Goal: Transaction & Acquisition: Purchase product/service

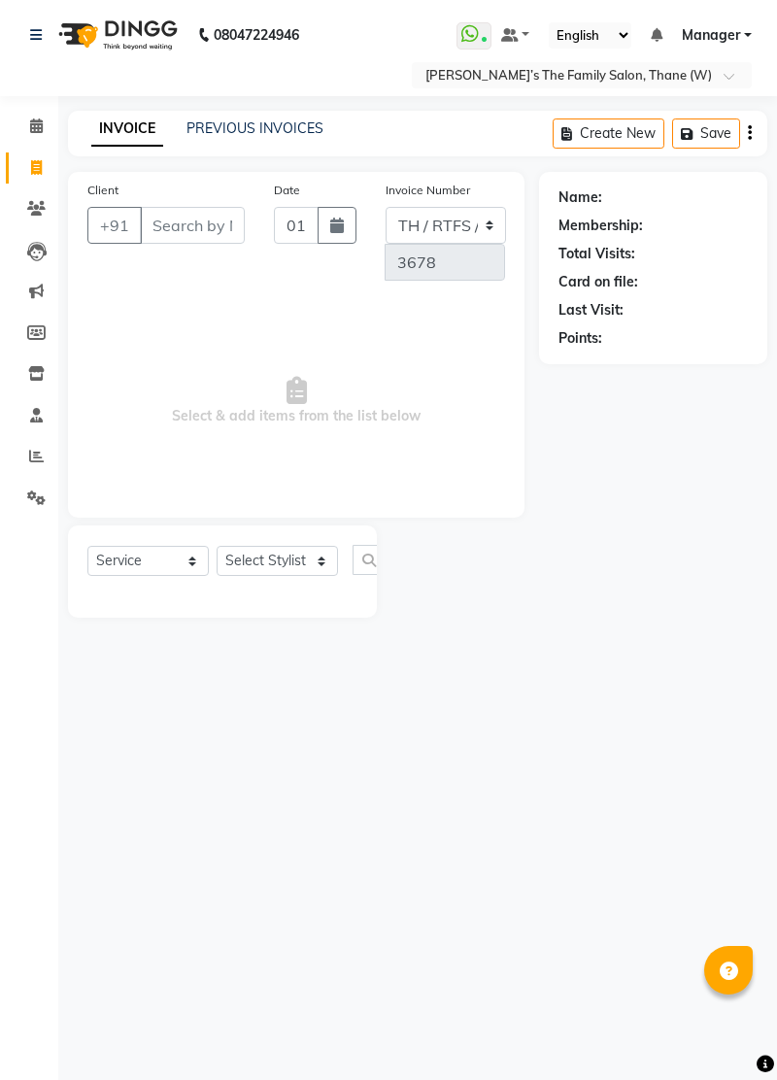
select select "service"
type input "9324879771"
click at [153, 262] on span "Add Client" at bounding box center [136, 260] width 77 height 19
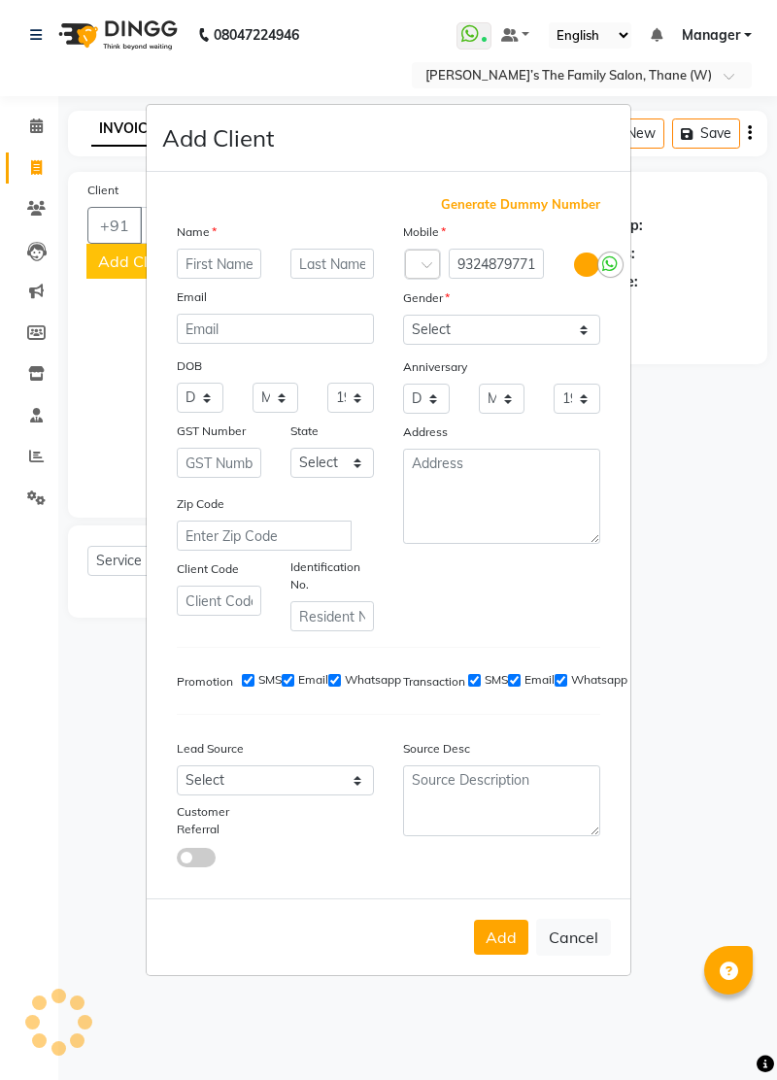
scroll to position [0, 0]
click at [223, 279] on input "text" at bounding box center [219, 264] width 84 height 30
type input "[PERSON_NAME]"
click at [450, 345] on select "Select [DEMOGRAPHIC_DATA] [DEMOGRAPHIC_DATA] Other Prefer Not To Say" at bounding box center [501, 330] width 197 height 30
select select "[DEMOGRAPHIC_DATA]"
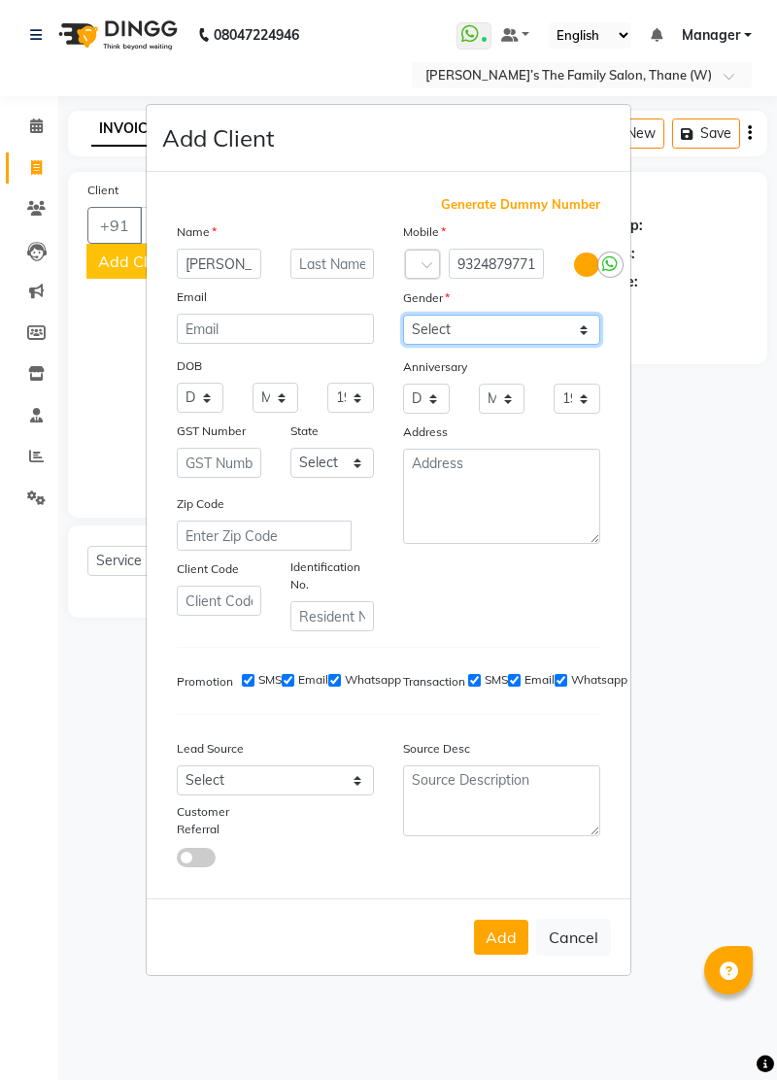
click at [403, 345] on select "Select [DEMOGRAPHIC_DATA] [DEMOGRAPHIC_DATA] Other Prefer Not To Say" at bounding box center [501, 330] width 197 height 30
click at [513, 955] on button "Add" at bounding box center [501, 937] width 54 height 35
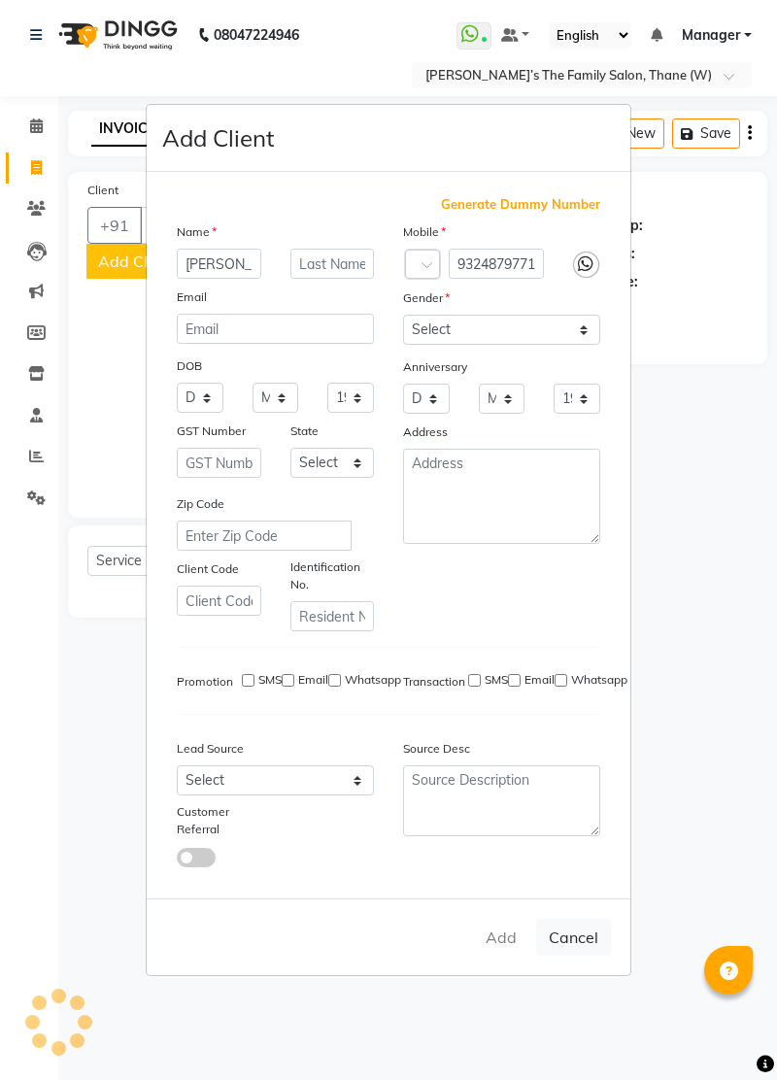
select select
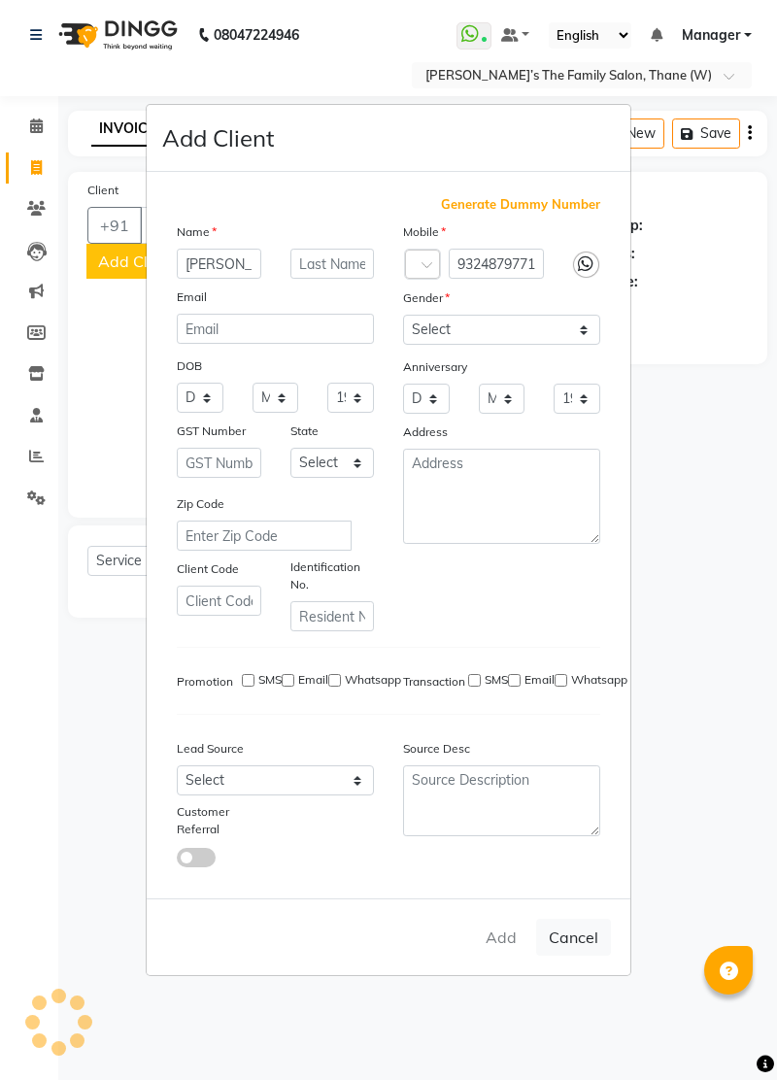
select select
checkbox input "false"
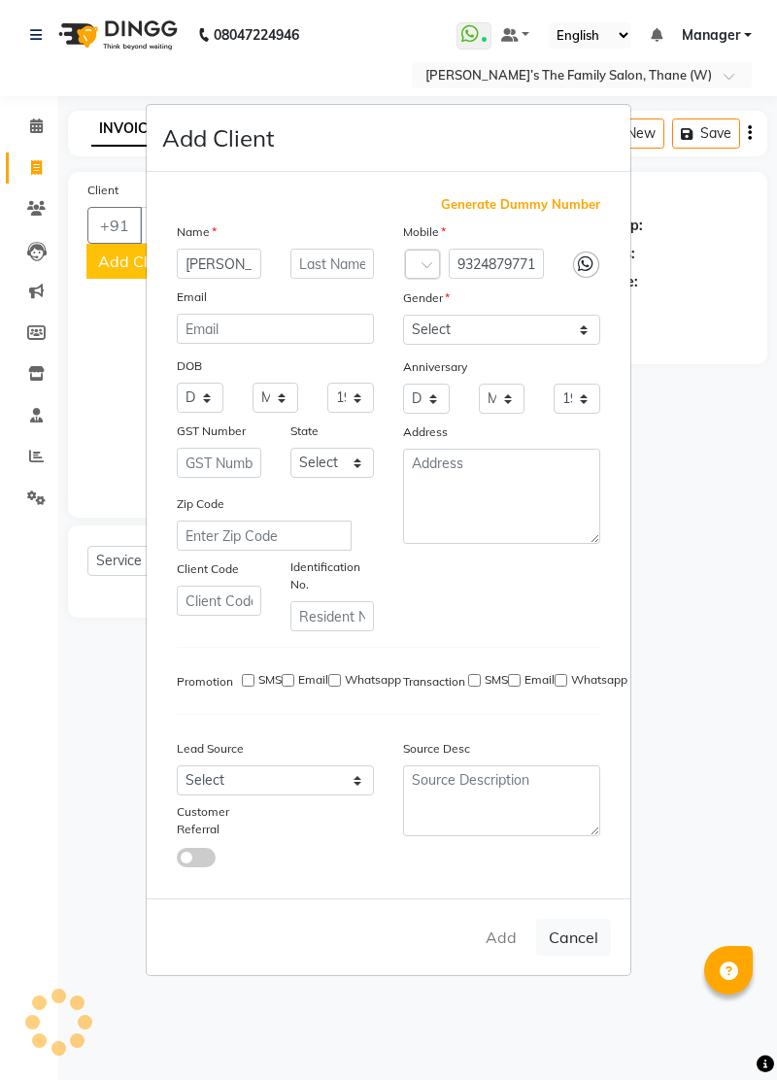
checkbox input "false"
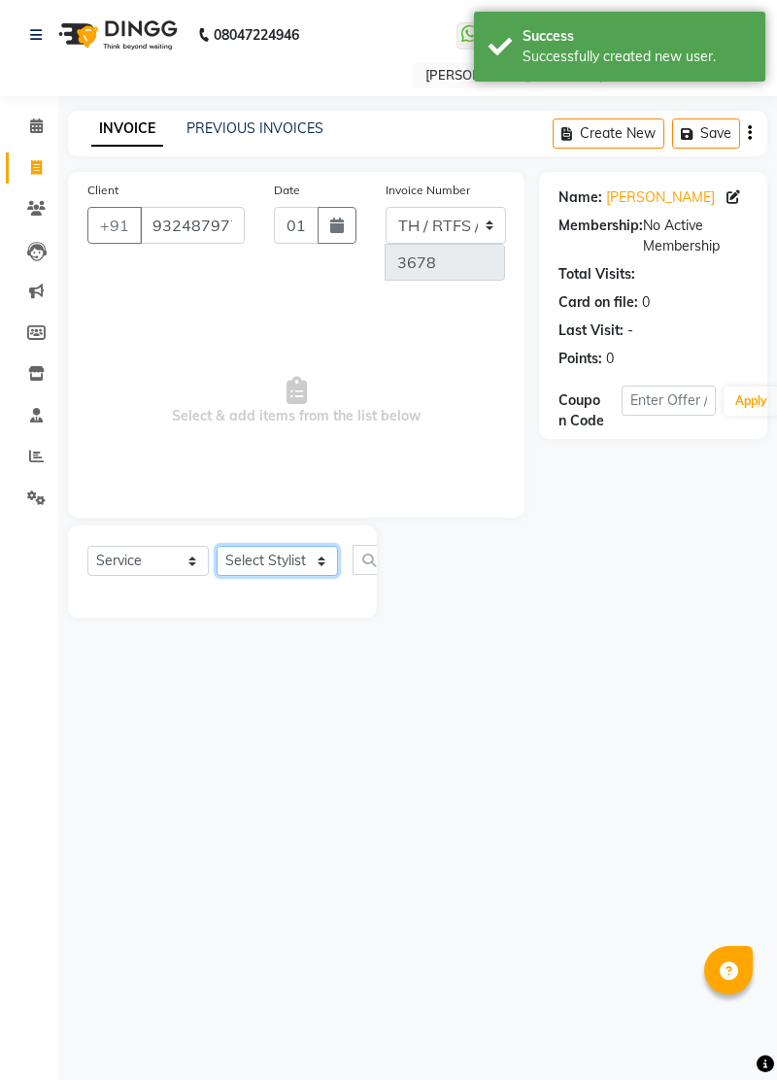
click at [271, 553] on select "Select Stylist Aarohi P [PERSON_NAME] [PERSON_NAME] A [PERSON_NAME] .[PERSON_NA…" at bounding box center [277, 561] width 121 height 30
select select "87859"
click at [217, 546] on select "Select Stylist Aarohi P [PERSON_NAME] [PERSON_NAME] A [PERSON_NAME] .[PERSON_NA…" at bounding box center [277, 561] width 121 height 30
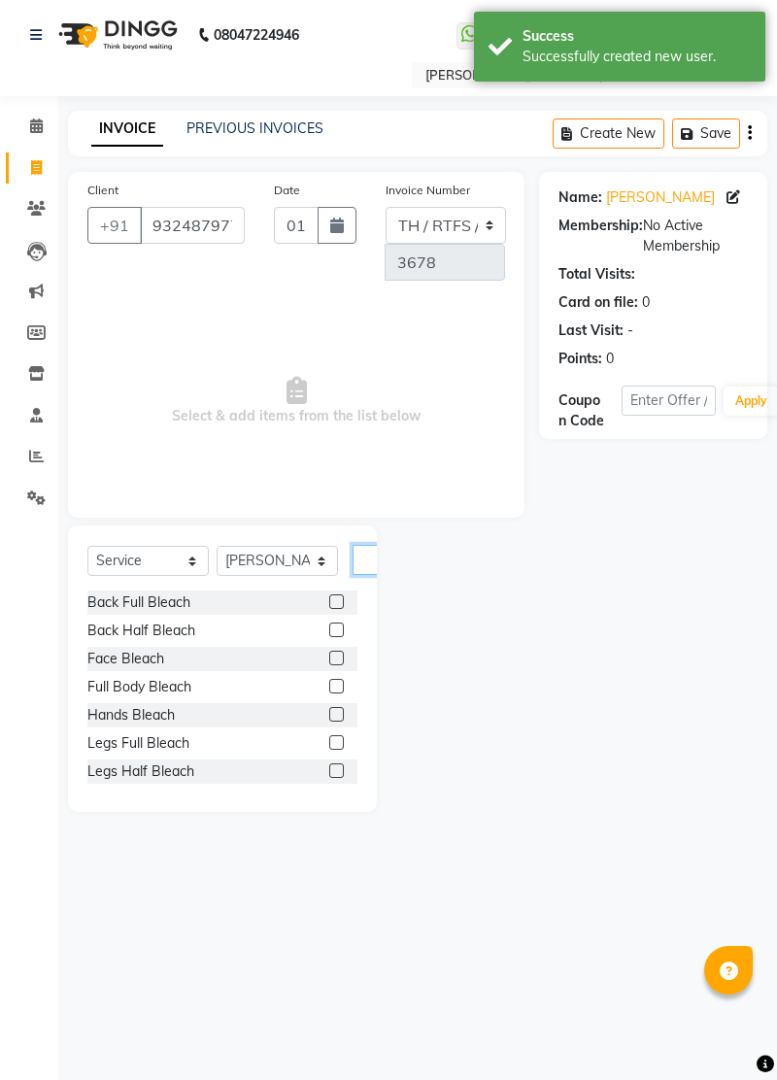
click at [374, 565] on input "text" at bounding box center [375, 560] width 47 height 30
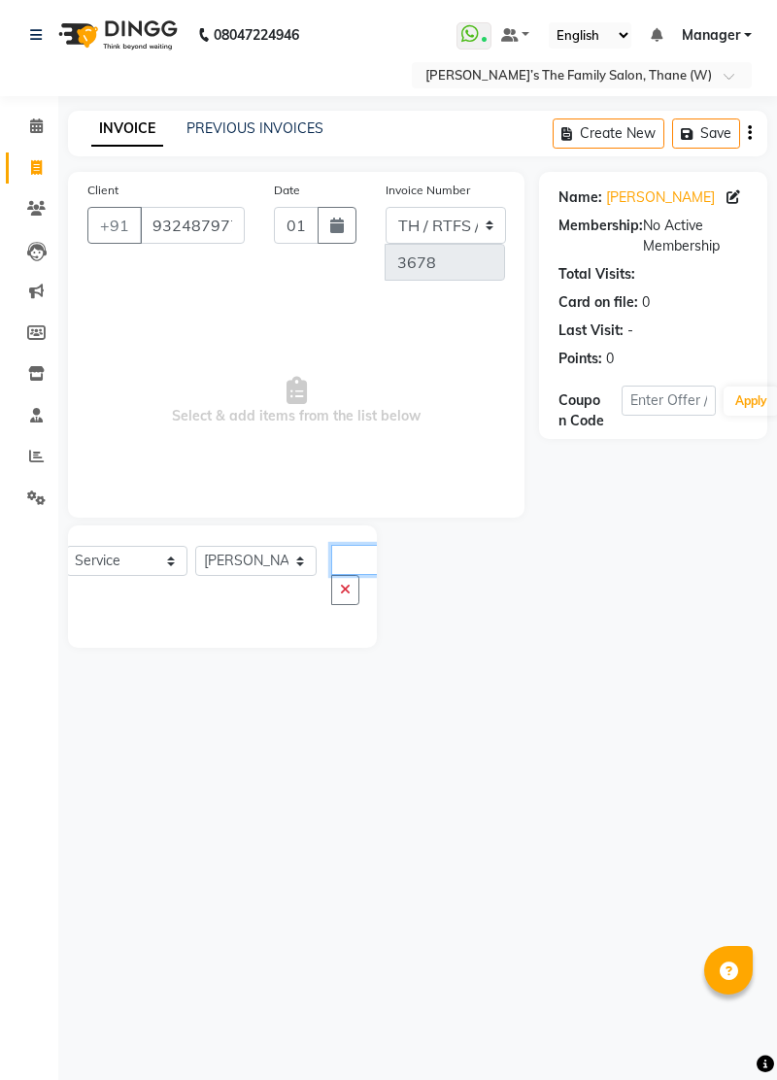
scroll to position [0, 5]
type input "rHT"
click at [355, 579] on button "button" at bounding box center [345, 590] width 28 height 30
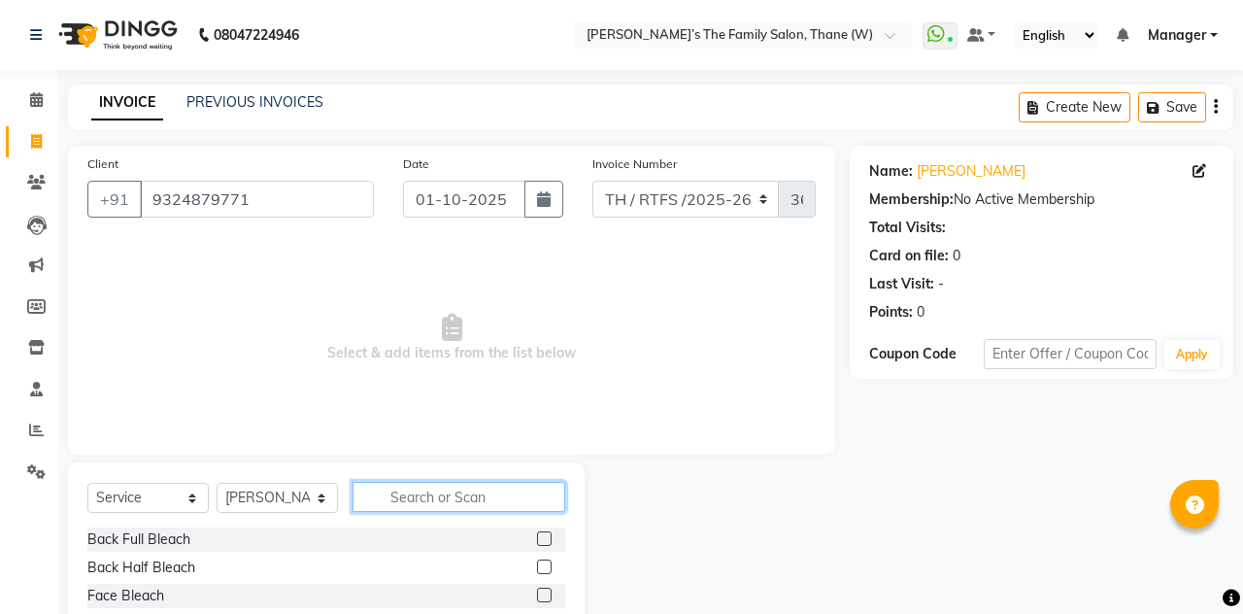
scroll to position [0, 0]
click at [494, 499] on input "text" at bounding box center [458, 497] width 213 height 30
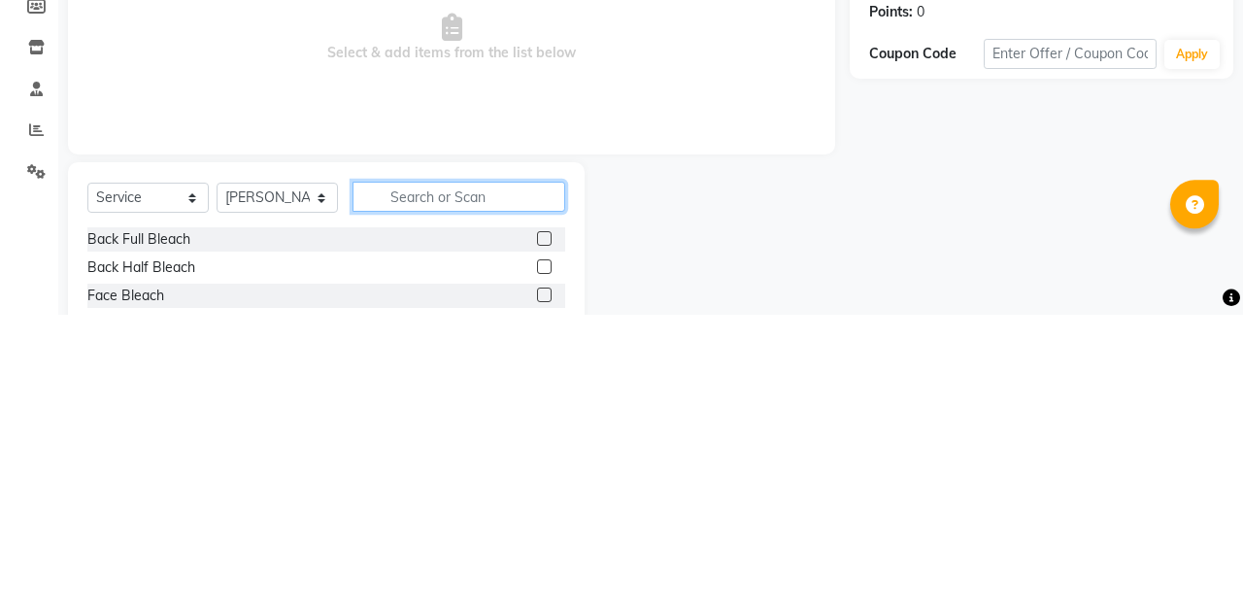
scroll to position [7, 0]
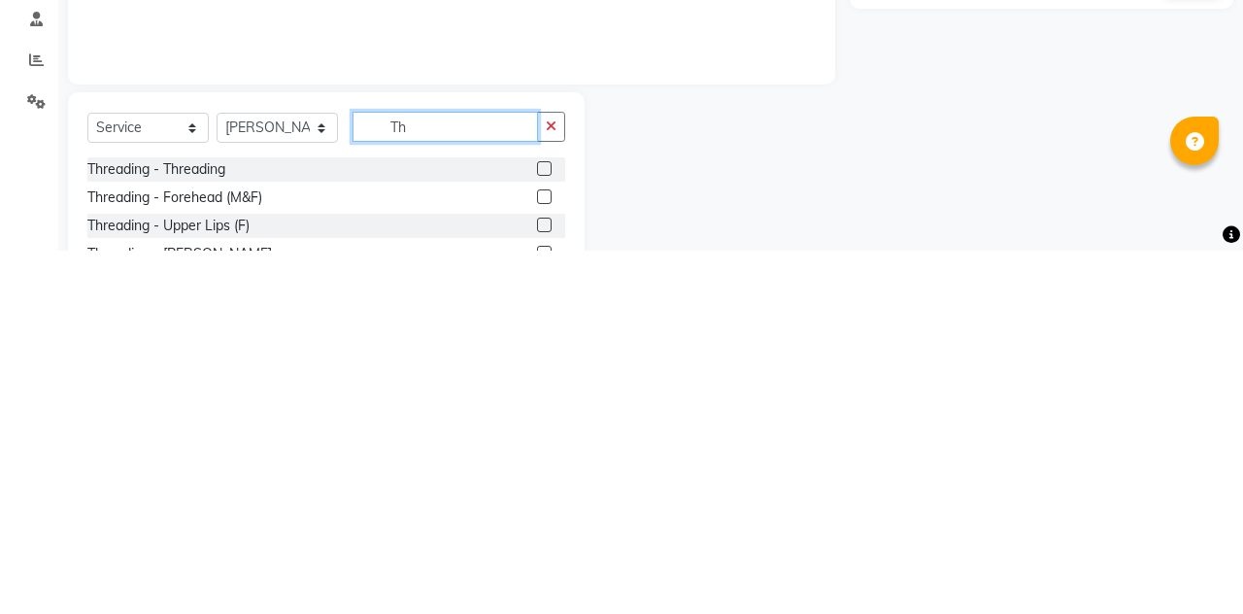
type input "Th"
click at [545, 526] on label at bounding box center [544, 531] width 15 height 15
click at [545, 526] on input "checkbox" at bounding box center [543, 532] width 13 height 13
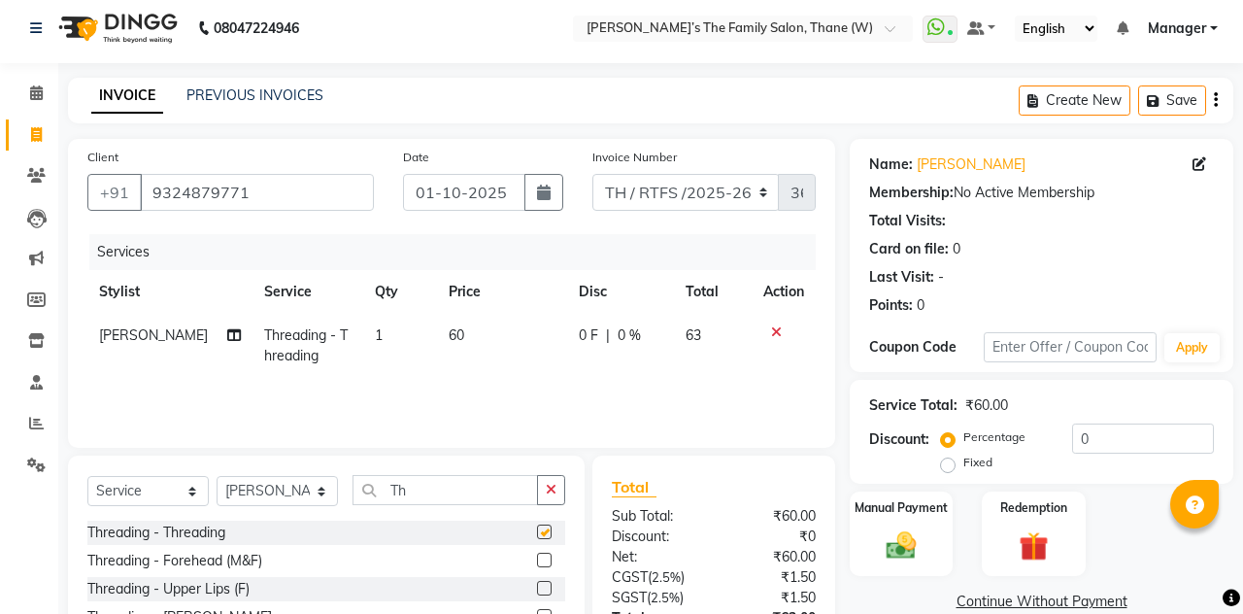
click at [557, 207] on button "button" at bounding box center [543, 192] width 39 height 37
checkbox input "false"
select select "10"
select select "2025"
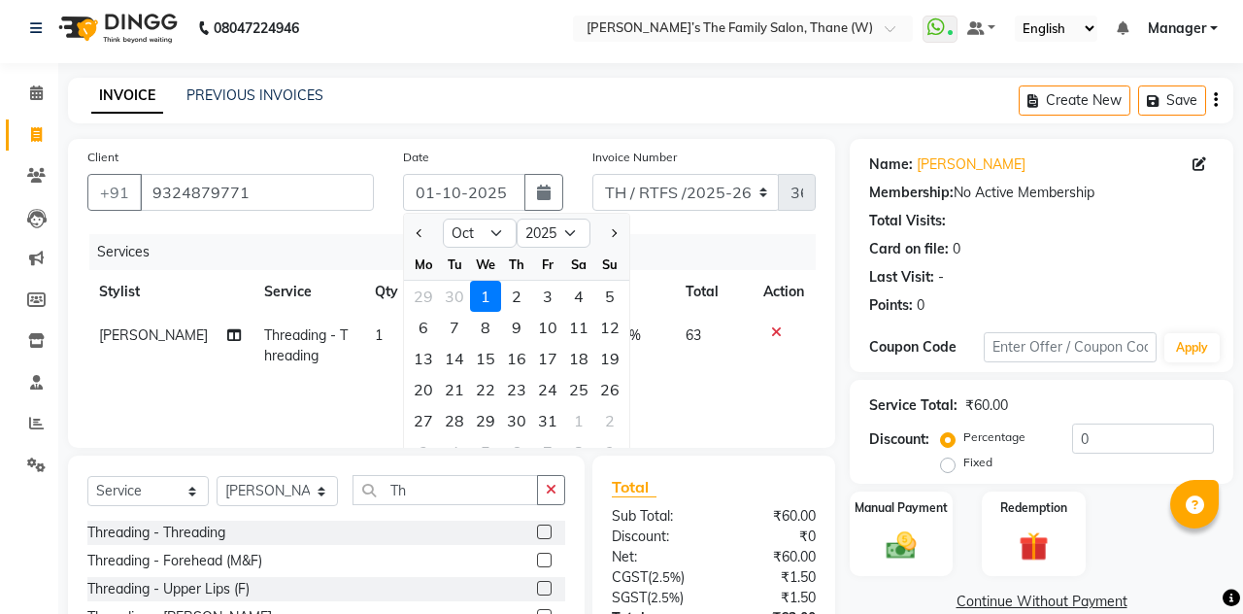
click at [542, 559] on label at bounding box center [544, 560] width 15 height 15
click at [542, 559] on input "checkbox" at bounding box center [543, 560] width 13 height 13
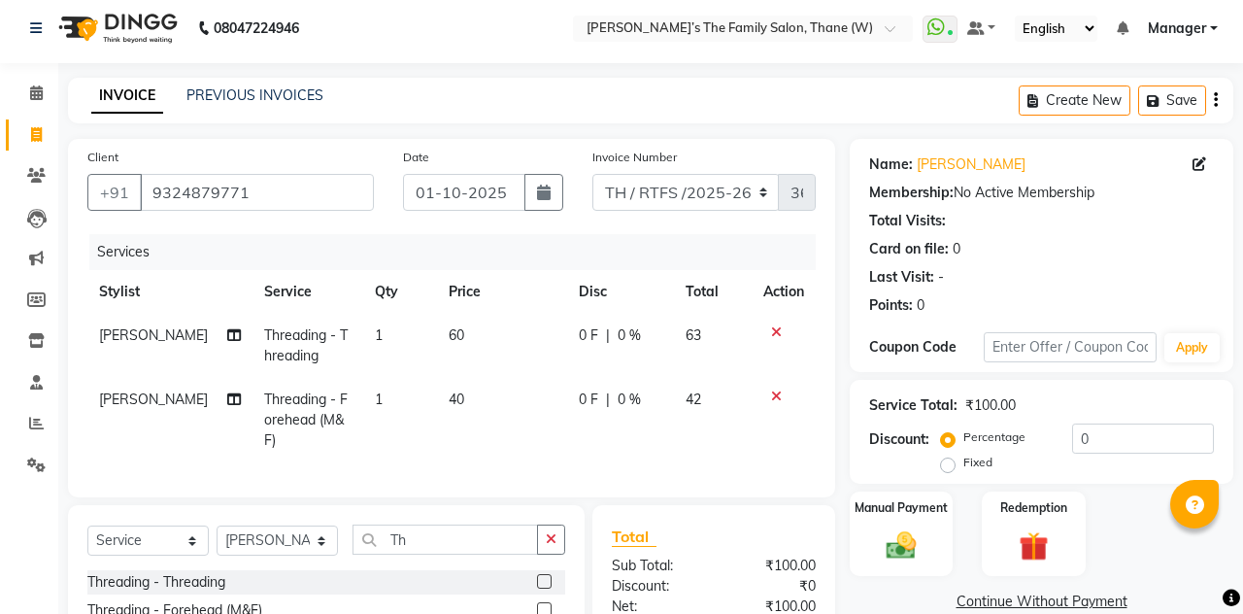
checkbox input "false"
click at [776, 549] on img at bounding box center [901, 545] width 49 height 34
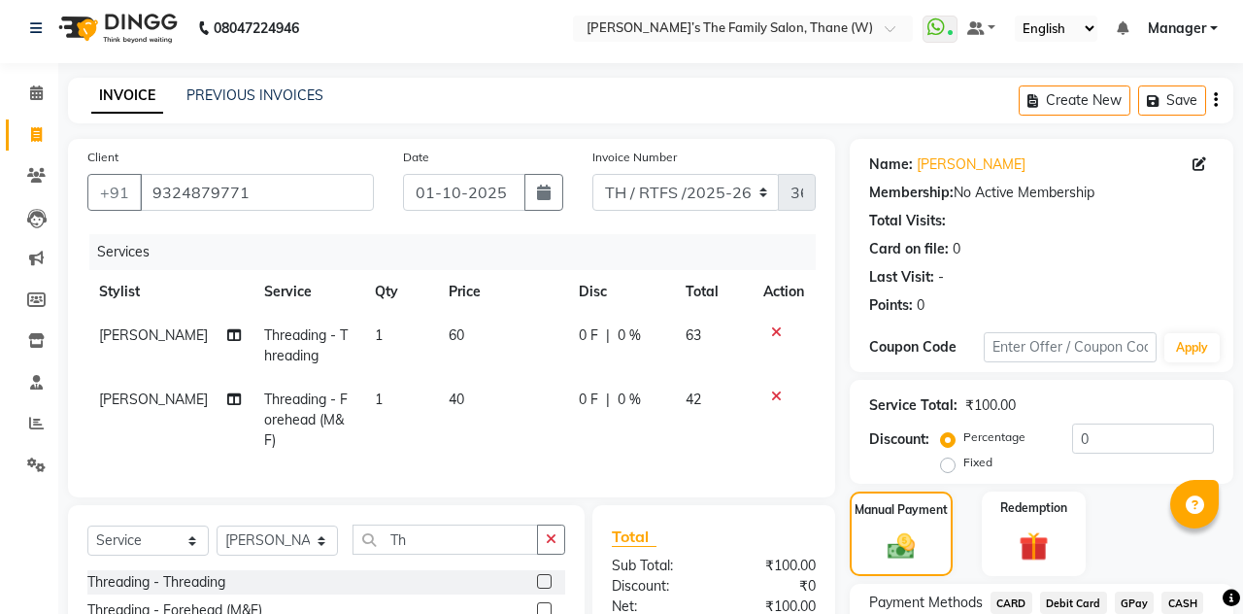
scroll to position [118, 0]
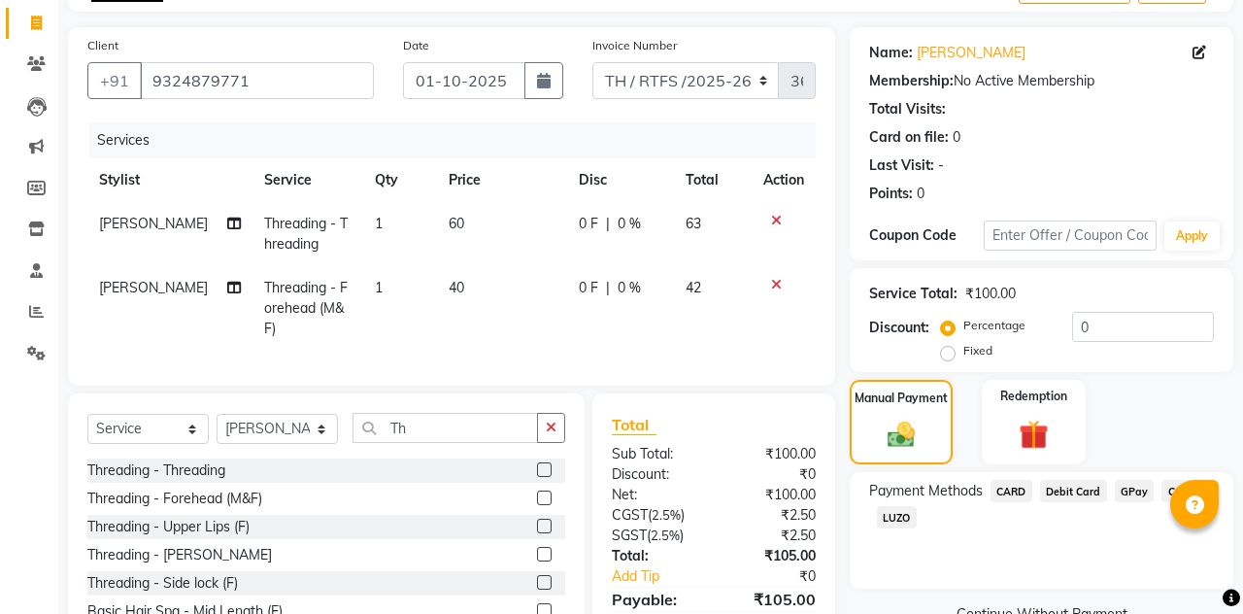
click at [776, 482] on span "CASH" at bounding box center [1182, 491] width 42 height 22
click at [776, 616] on button "Add Payment" at bounding box center [1103, 620] width 220 height 30
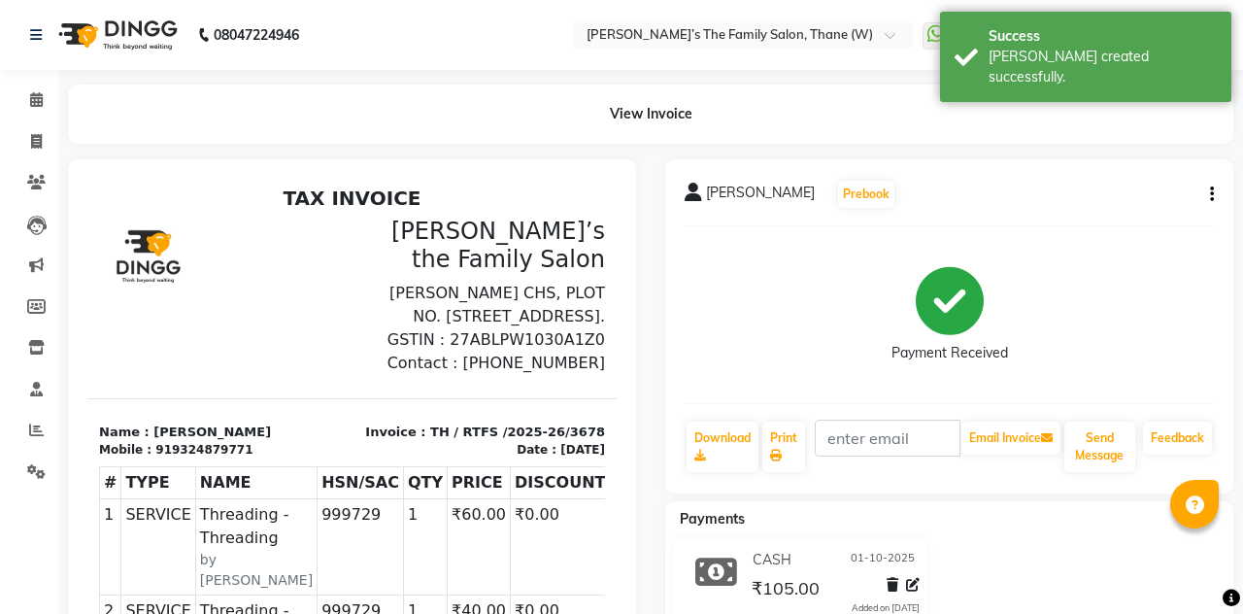
select select "service"
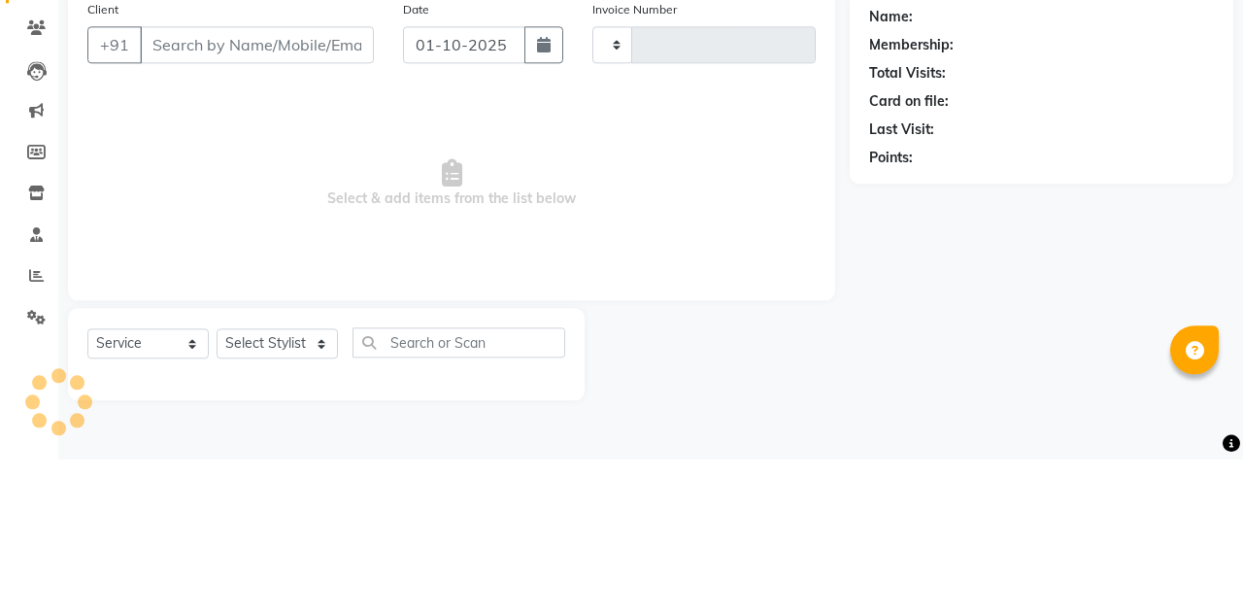
type input "3679"
select select "8004"
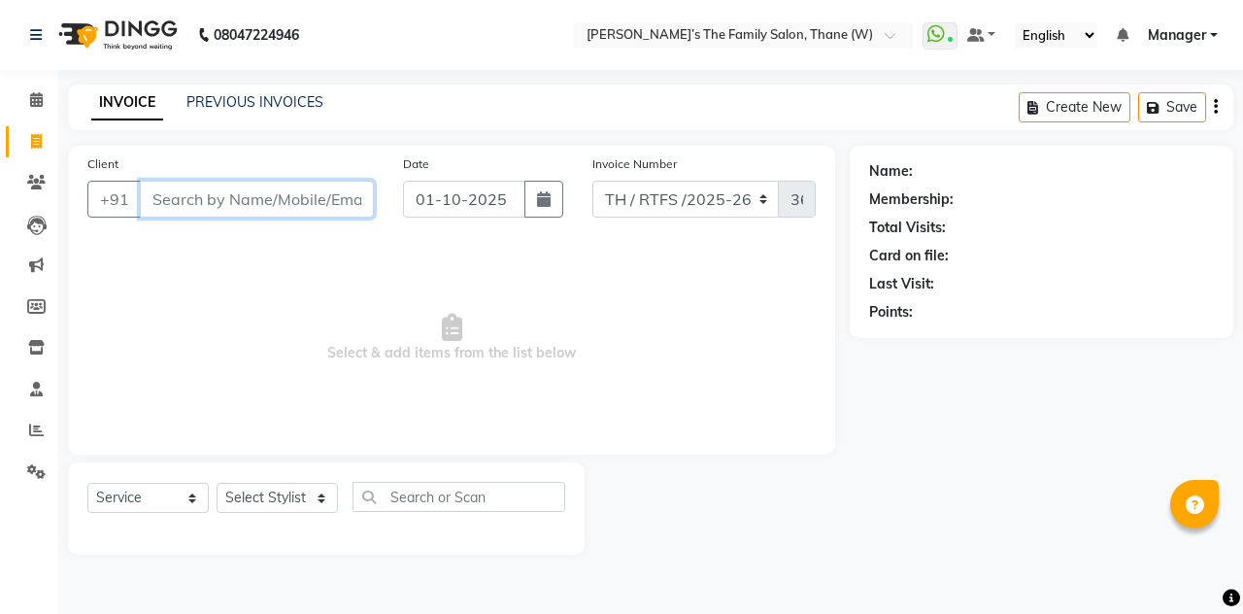
click at [305, 204] on input "Client" at bounding box center [257, 199] width 234 height 37
type input "9"
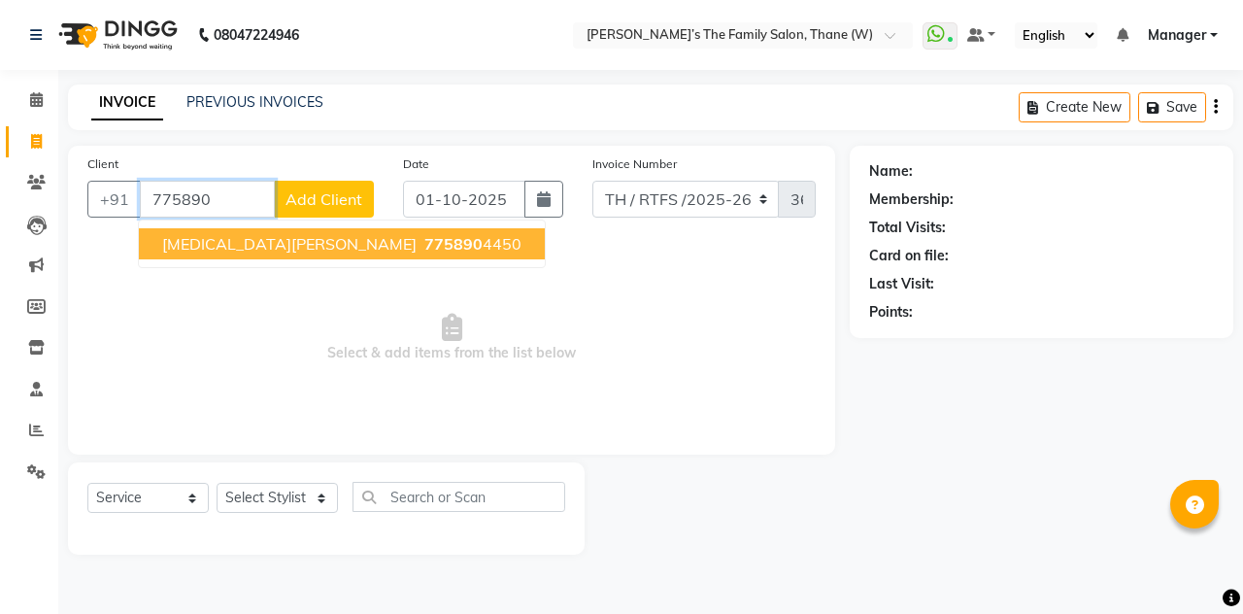
click at [420, 237] on ngb-highlight "775890 4450" at bounding box center [470, 243] width 101 height 19
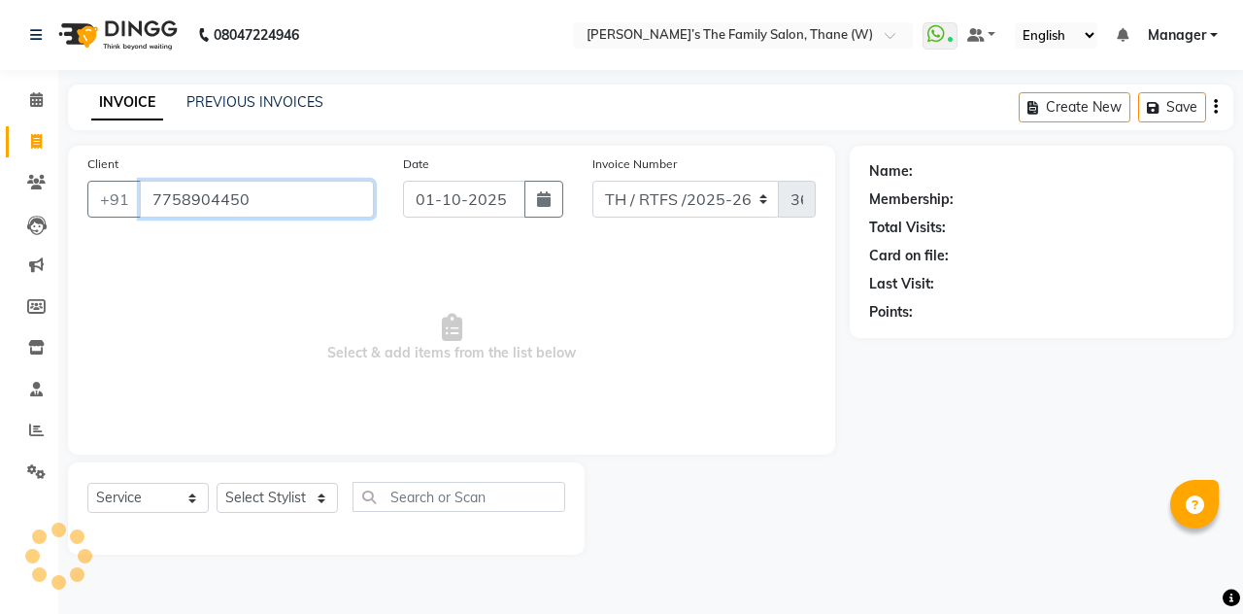
type input "7758904450"
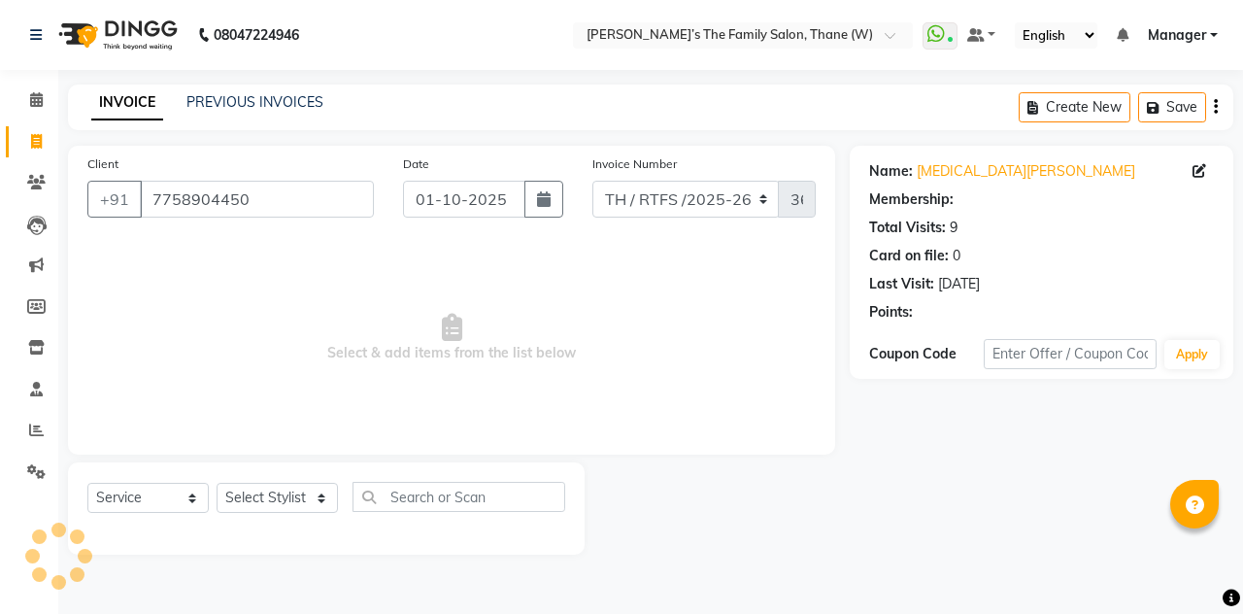
select select "1: Object"
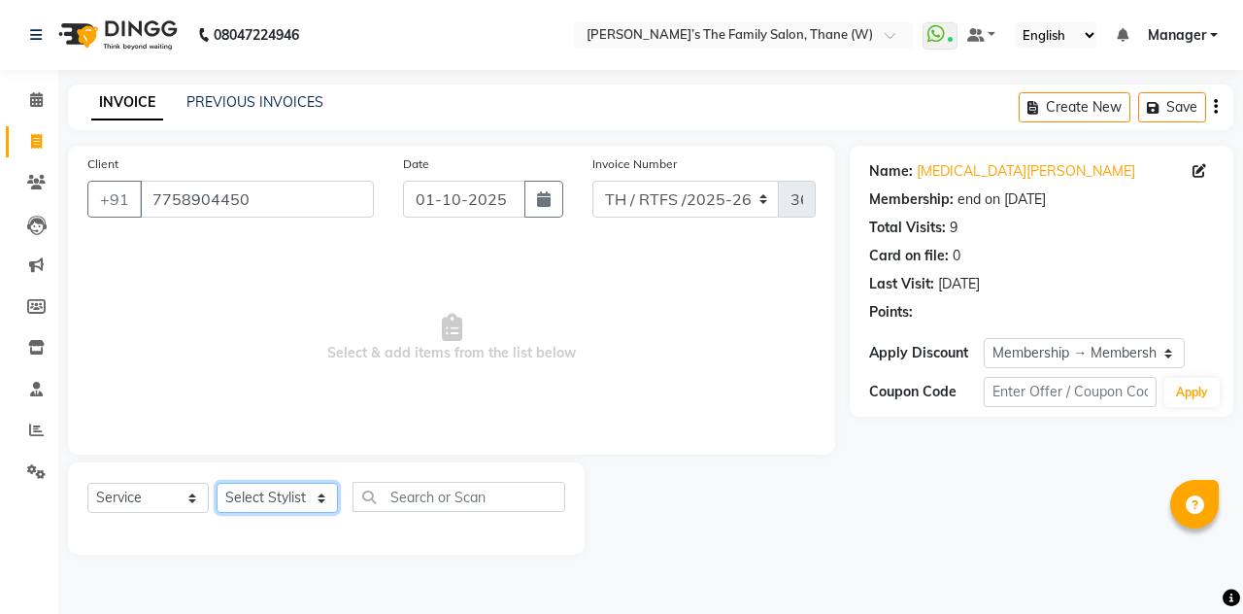
click at [303, 507] on select "Select Stylist Aarohi P [PERSON_NAME] [PERSON_NAME] A [PERSON_NAME] .[PERSON_NA…" at bounding box center [277, 498] width 121 height 30
select select "35597"
click at [217, 483] on select "Select Stylist Aarohi P [PERSON_NAME] [PERSON_NAME] A [PERSON_NAME] .[PERSON_NA…" at bounding box center [277, 498] width 121 height 30
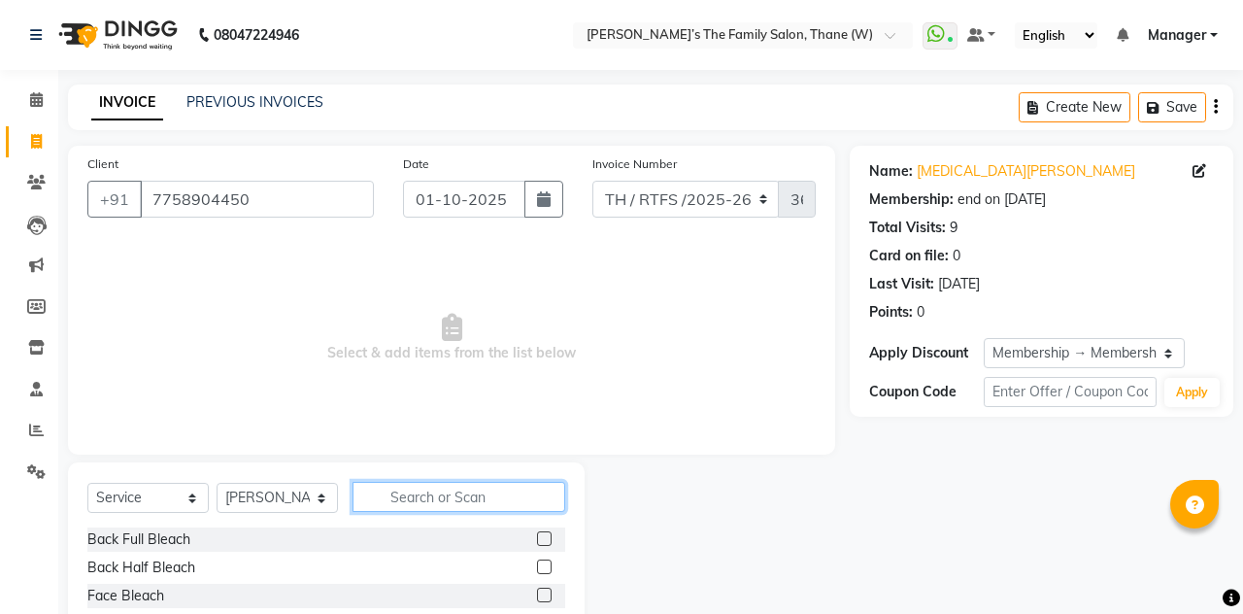
click at [441, 497] on input "text" at bounding box center [458, 497] width 213 height 30
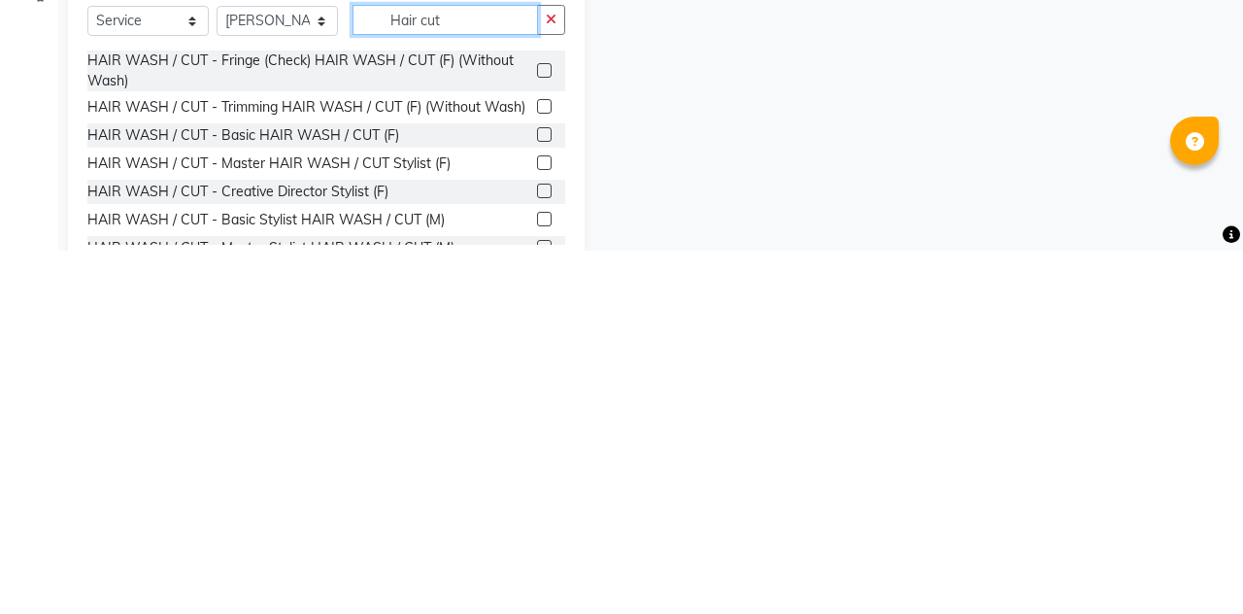
scroll to position [121, 0]
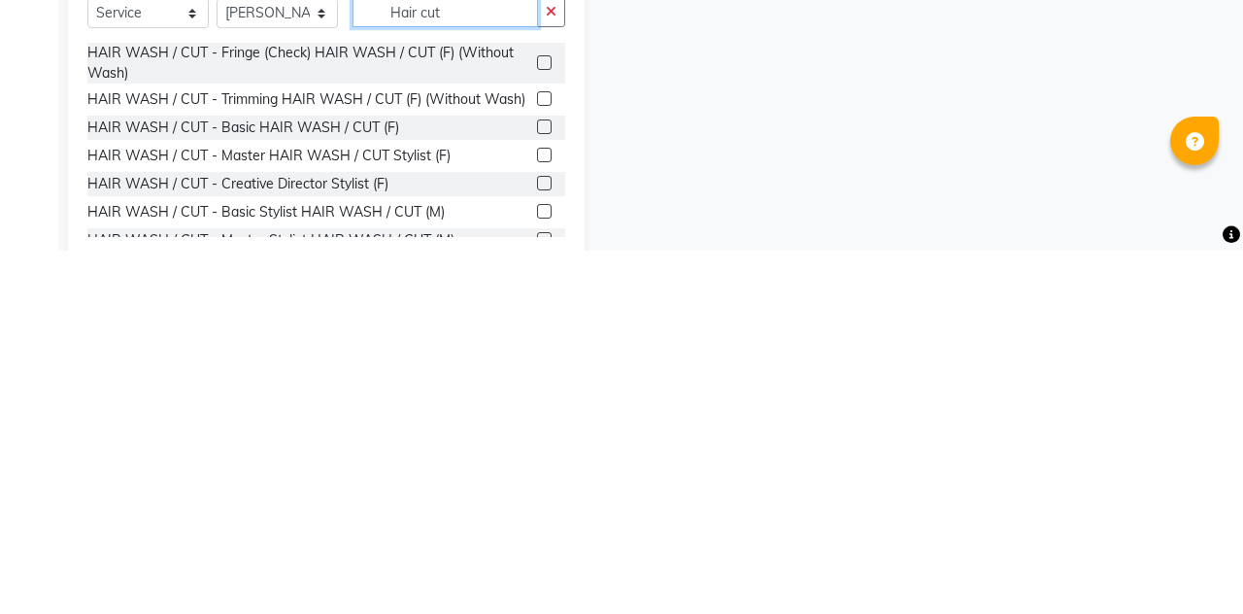
type input "Hair cut"
click at [542, 489] on label at bounding box center [544, 490] width 15 height 15
click at [542, 489] on input "checkbox" at bounding box center [543, 491] width 13 height 13
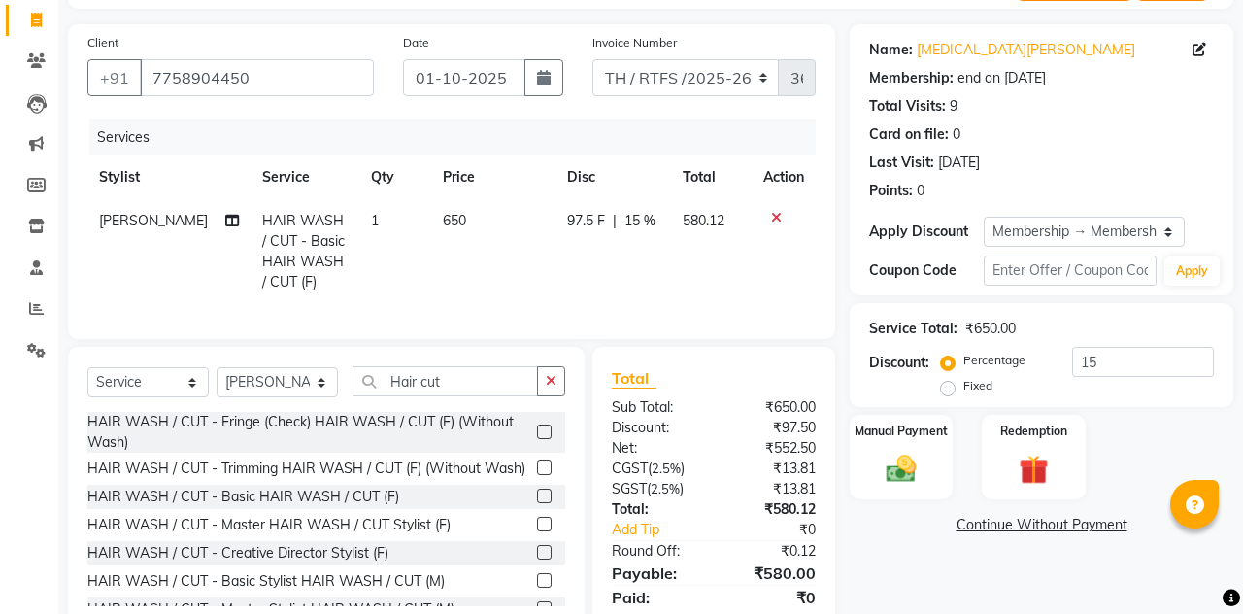
checkbox input "false"
click at [451, 222] on td "650" at bounding box center [493, 251] width 125 height 105
select select "35597"
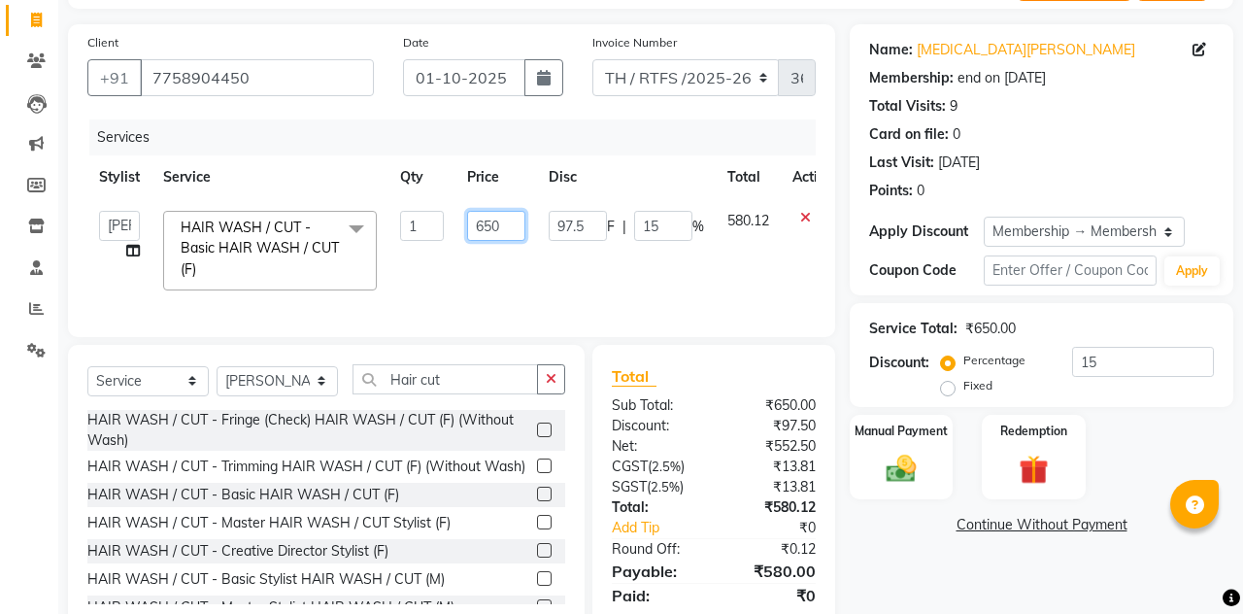
click at [510, 227] on input "650" at bounding box center [496, 226] width 58 height 30
type input "6"
type input "800"
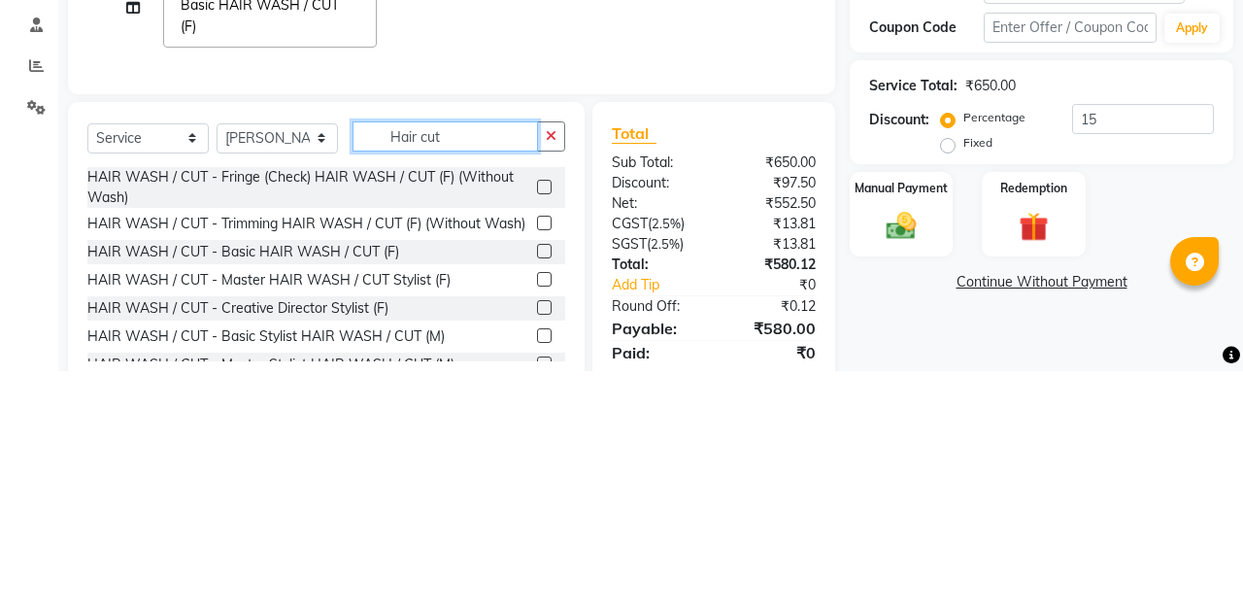
click at [480, 382] on input "Hair cut" at bounding box center [444, 379] width 185 height 30
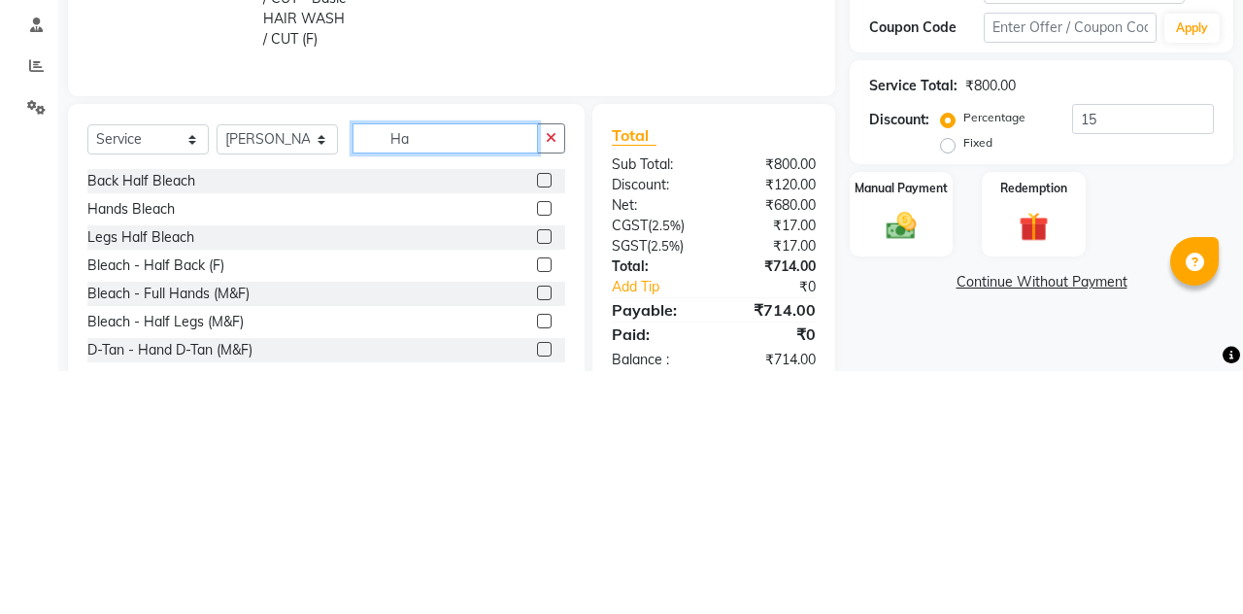
type input "Ha"
click at [307, 388] on select "Select Stylist Aarohi P [PERSON_NAME] [PERSON_NAME] A [PERSON_NAME] .[PERSON_NA…" at bounding box center [277, 382] width 121 height 30
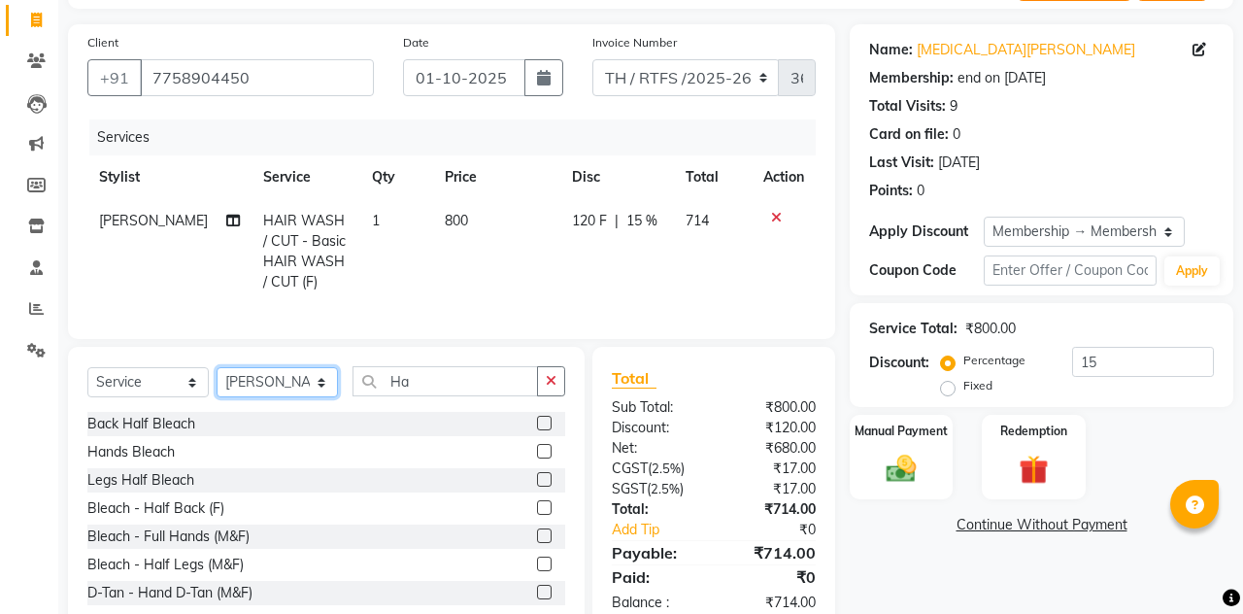
select select "35584"
click at [217, 367] on select "Select Stylist Aarohi P [PERSON_NAME] [PERSON_NAME] A [PERSON_NAME] .[PERSON_NA…" at bounding box center [277, 382] width 121 height 30
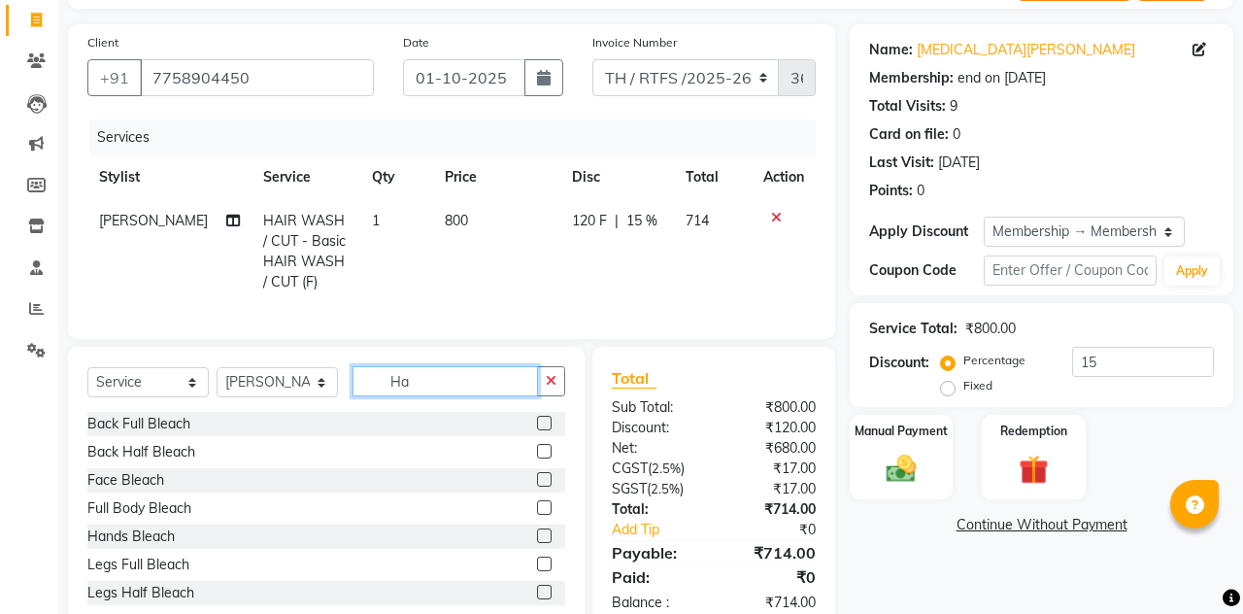
click at [441, 378] on input "Ha" at bounding box center [444, 381] width 185 height 30
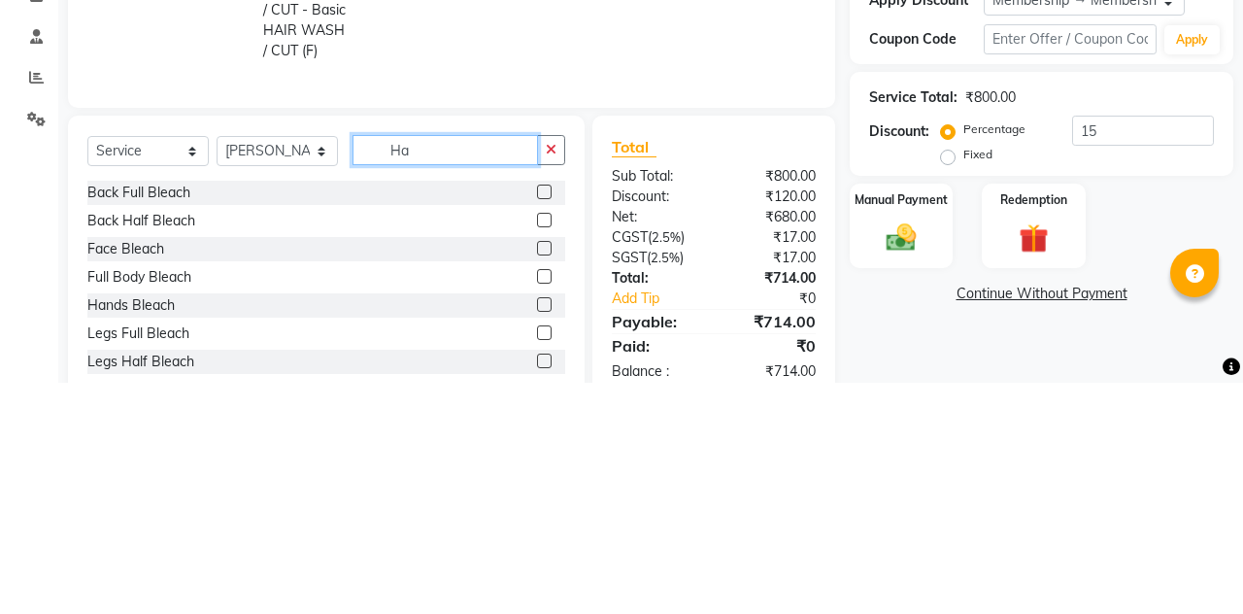
type input "H"
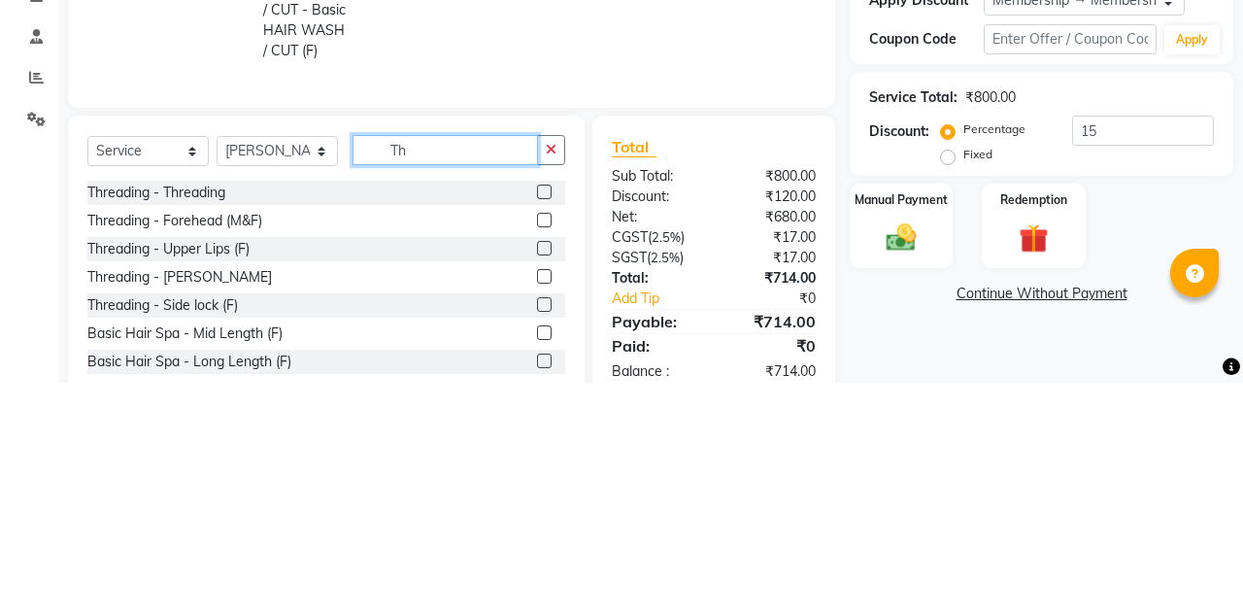
type input "Th"
click at [543, 420] on label at bounding box center [544, 423] width 15 height 15
click at [543, 420] on input "checkbox" at bounding box center [543, 424] width 13 height 13
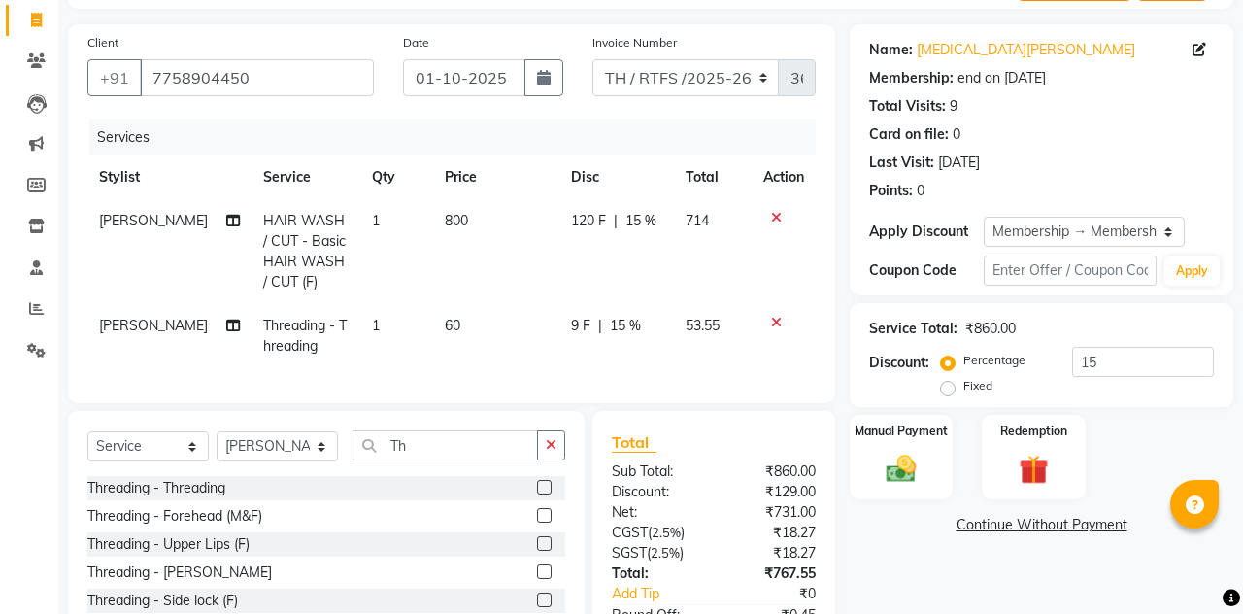
checkbox input "false"
click at [435, 448] on input "Th" at bounding box center [444, 445] width 185 height 30
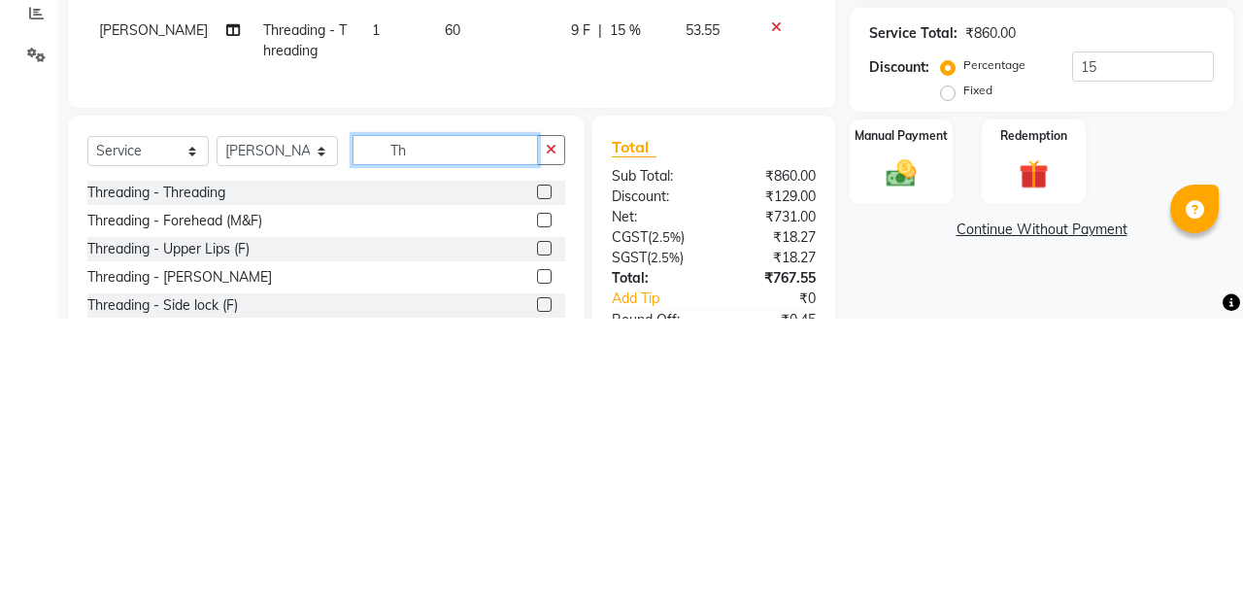
type input "T"
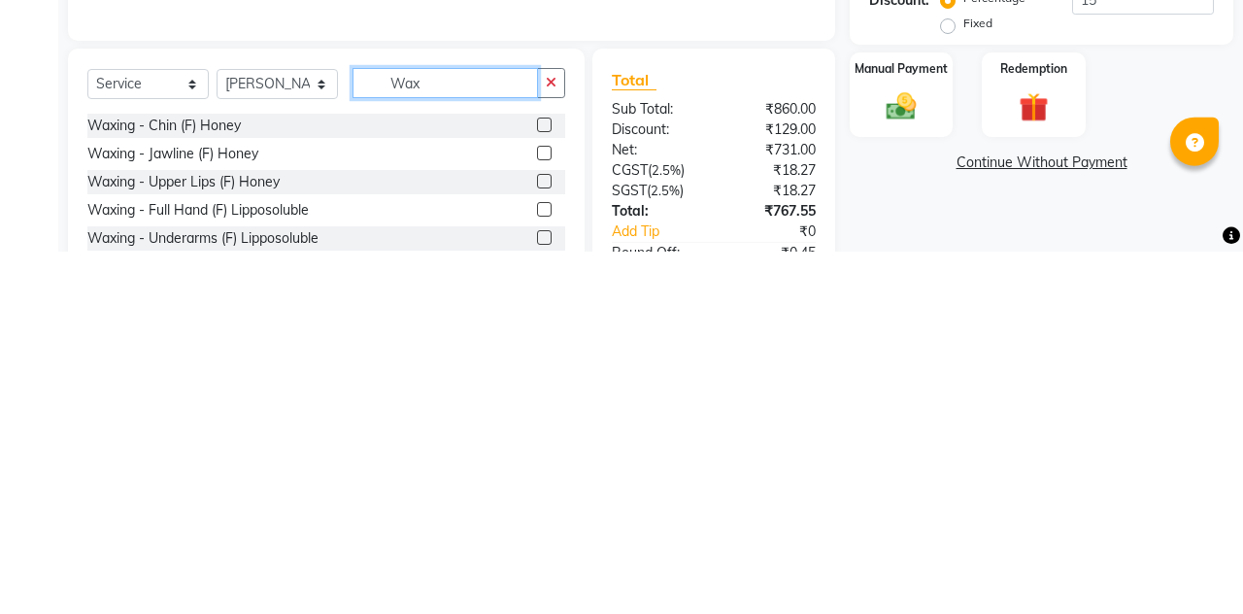
scroll to position [130, 0]
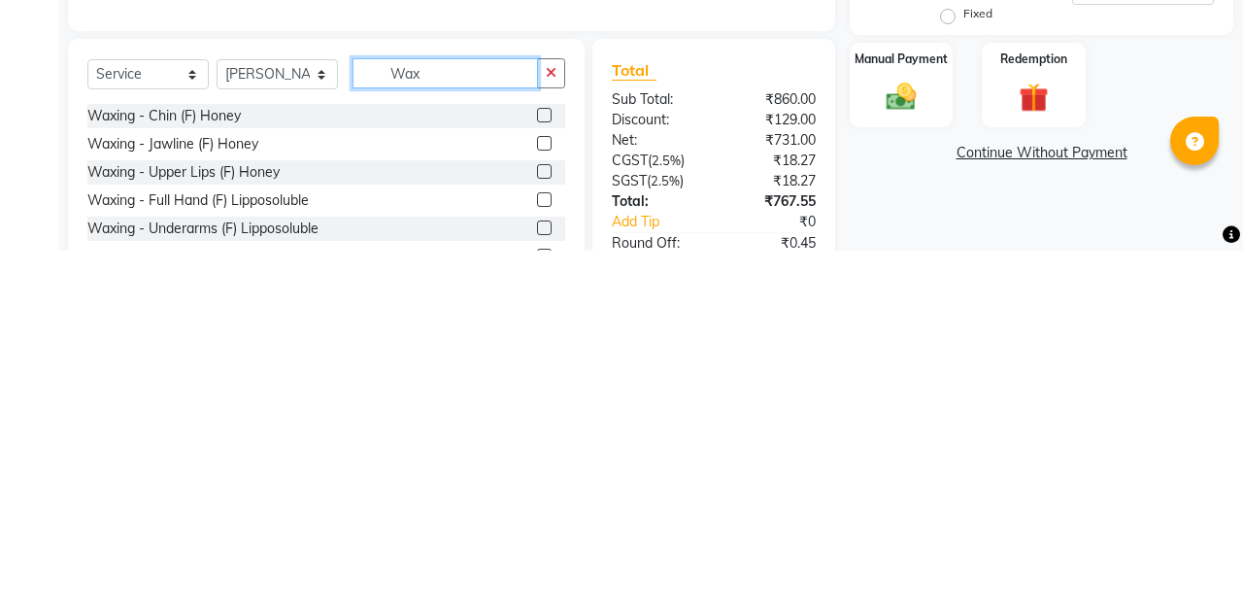
type input "Wax"
click at [542, 533] on label at bounding box center [544, 534] width 15 height 15
click at [542, 533] on input "checkbox" at bounding box center [543, 535] width 13 height 13
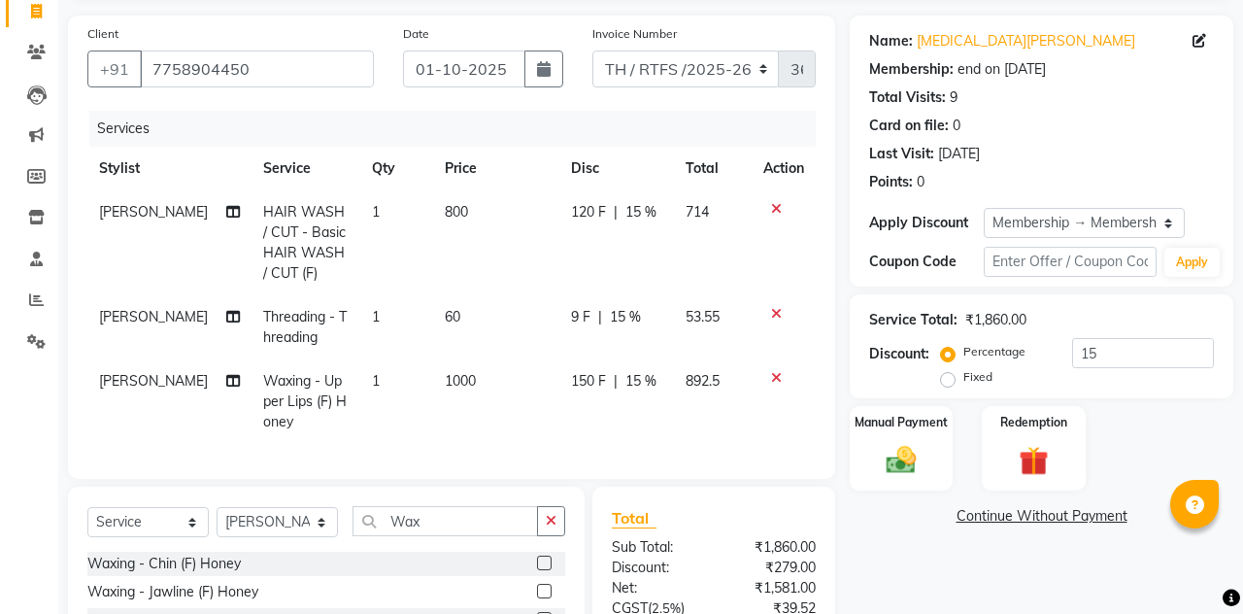
checkbox input "false"
click at [475, 373] on td "1000" at bounding box center [496, 401] width 126 height 84
select select "35584"
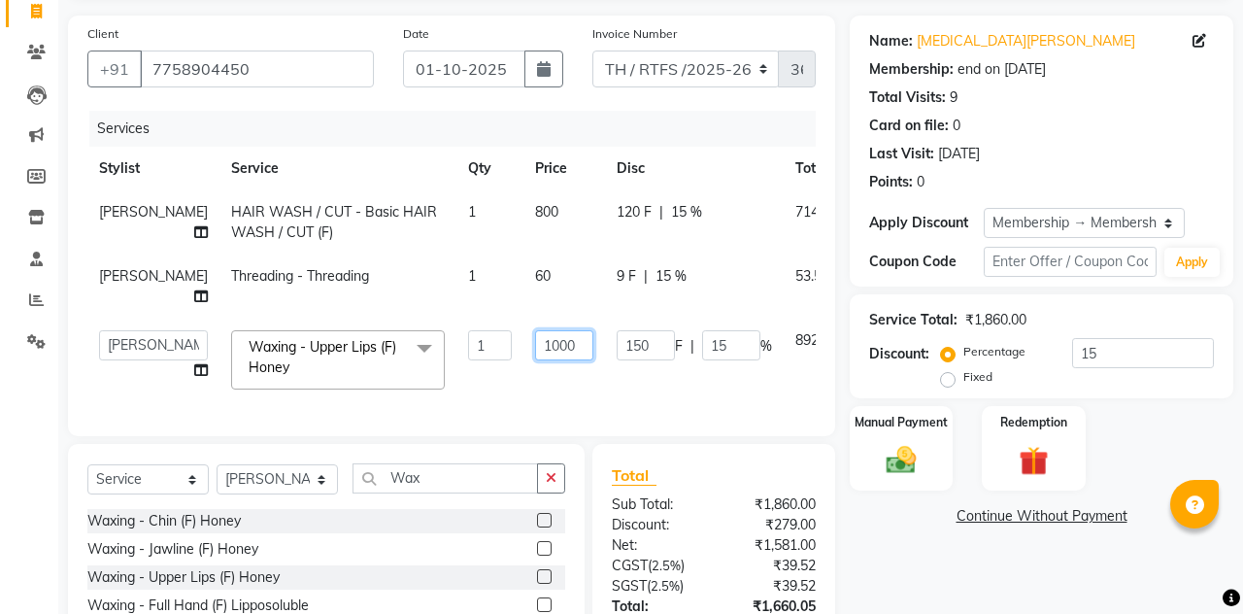
click at [535, 348] on input "1000" at bounding box center [564, 345] width 58 height 30
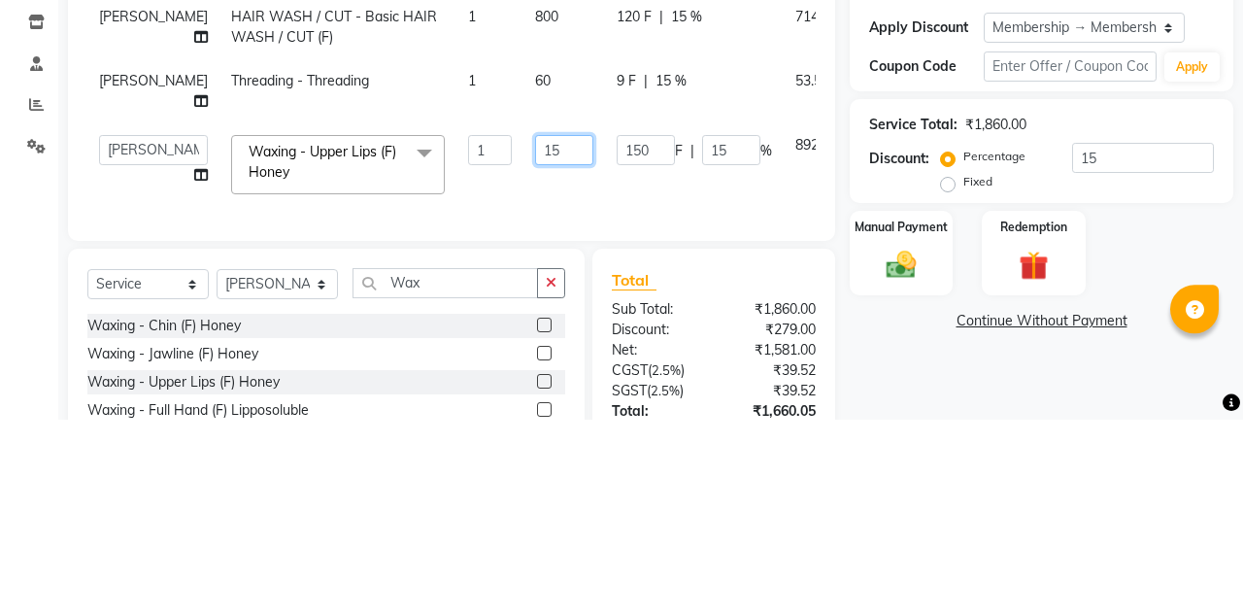
type input "150"
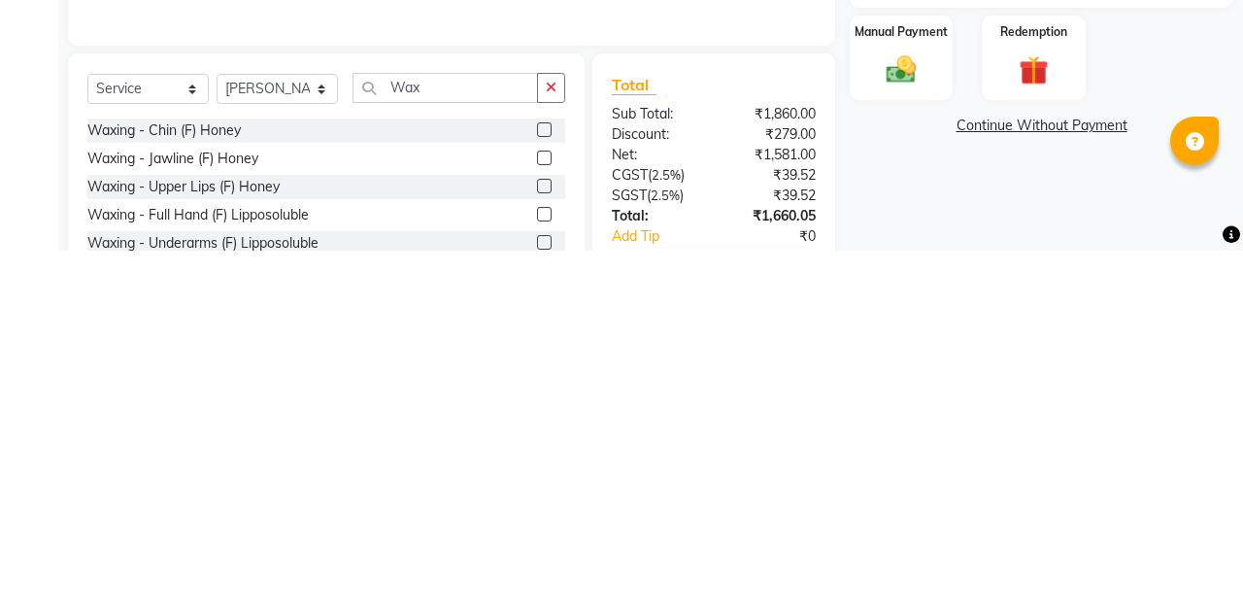
scroll to position [159, 0]
click at [776, 427] on div "Manual Payment" at bounding box center [901, 419] width 103 height 85
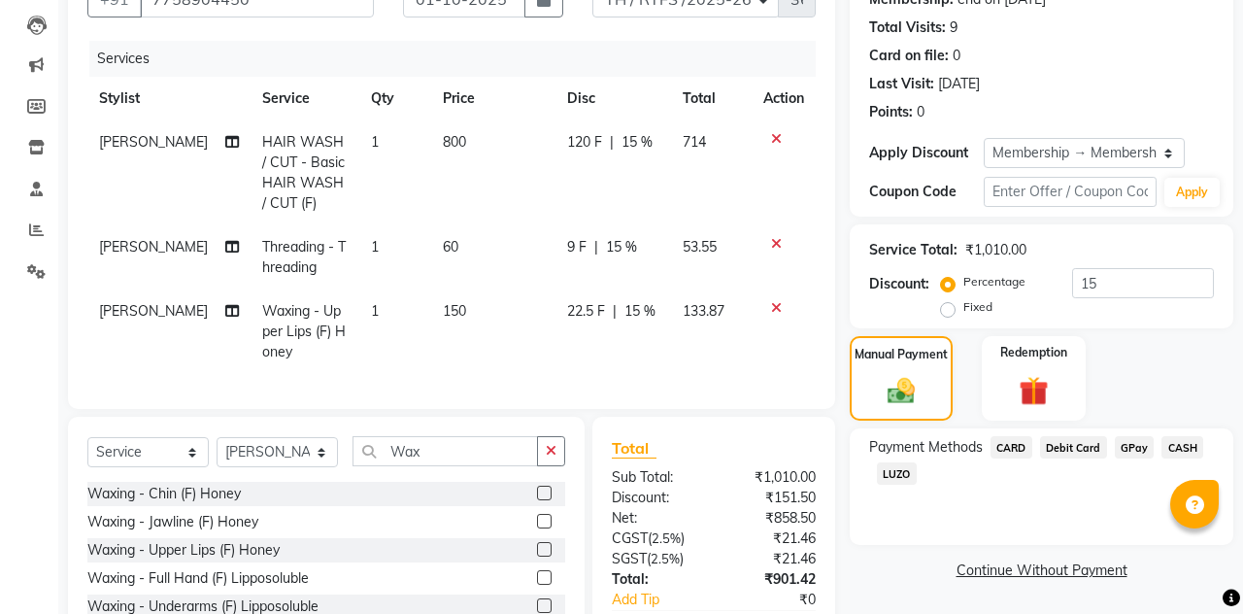
scroll to position [243, 0]
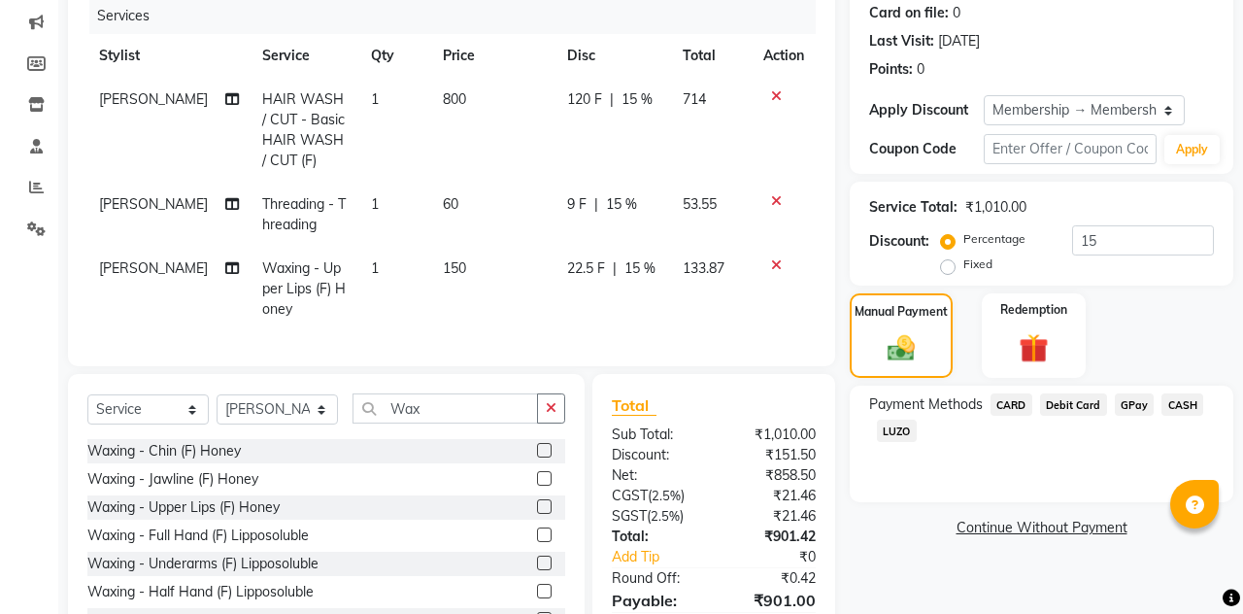
click at [776, 402] on span "GPay" at bounding box center [1135, 404] width 40 height 22
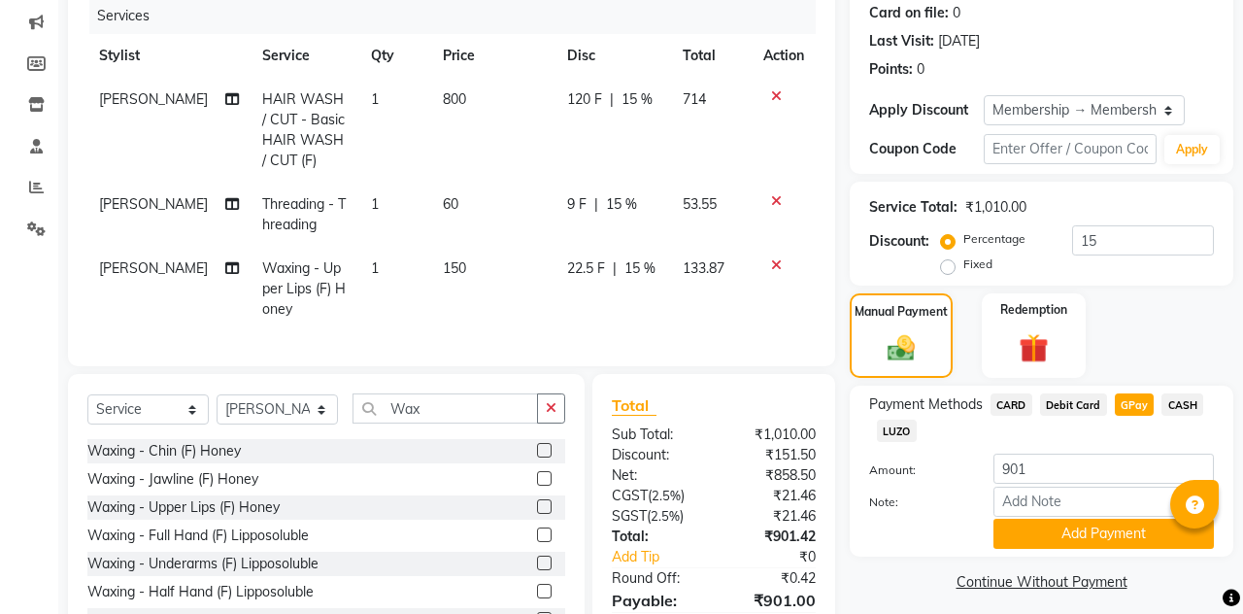
click at [776, 532] on button "Add Payment" at bounding box center [1103, 534] width 220 height 30
